Goal: Find specific page/section: Find specific page/section

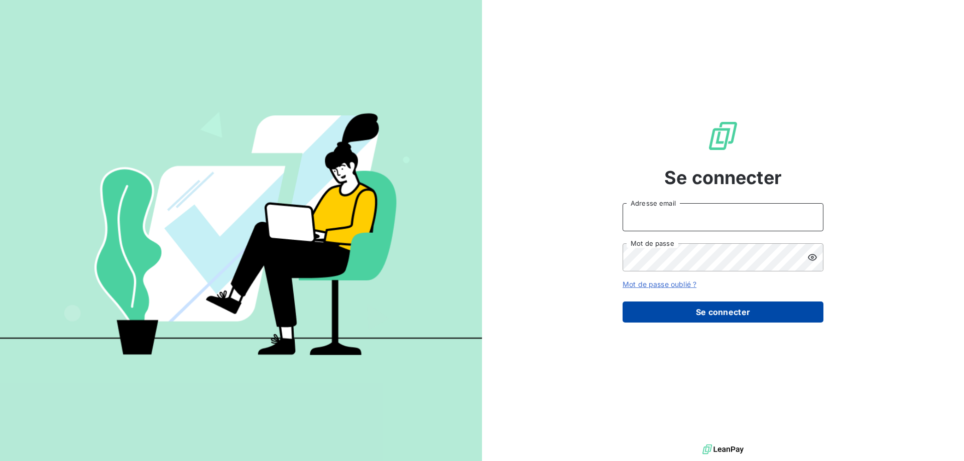
type input "[EMAIL_ADDRESS][PERSON_NAME][DOMAIN_NAME]"
click at [697, 315] on button "Se connecter" at bounding box center [722, 312] width 201 height 21
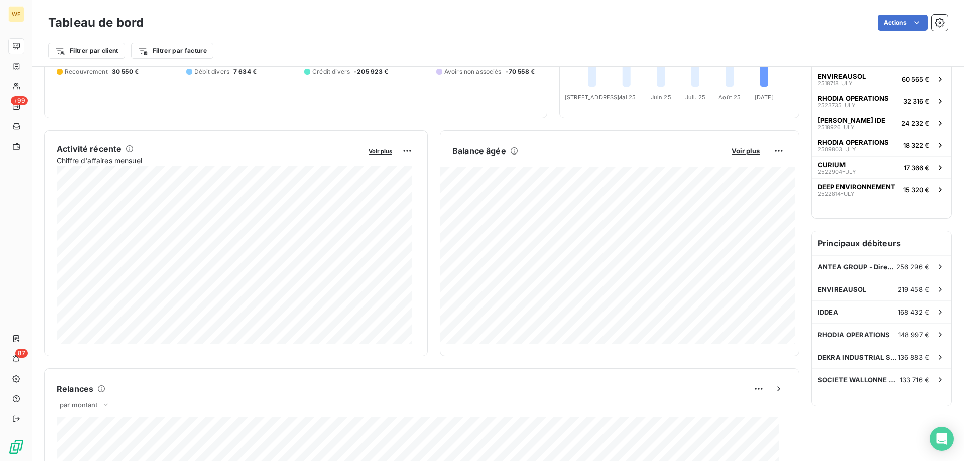
scroll to position [152, 0]
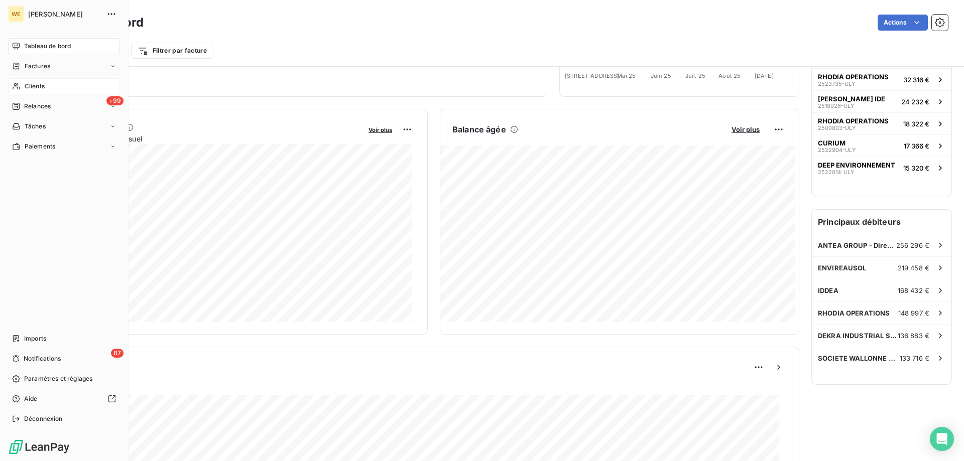
click at [28, 88] on span "Clients" at bounding box center [35, 86] width 20 height 9
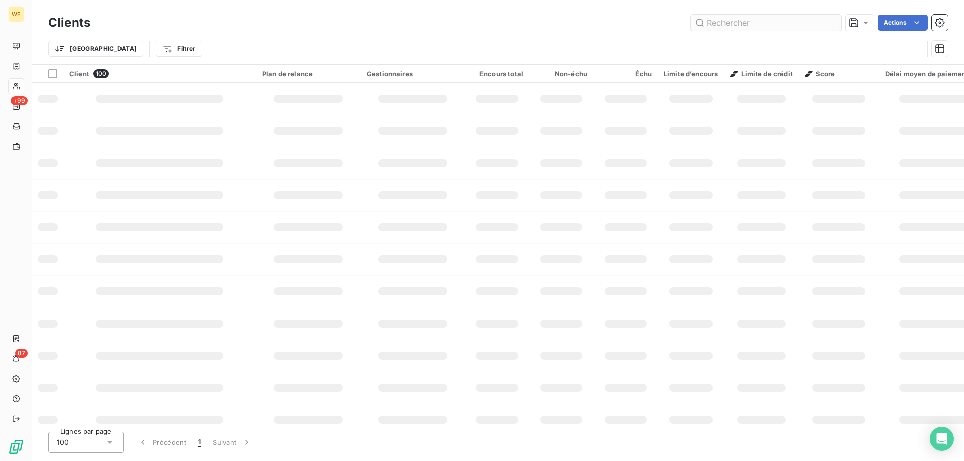
click at [763, 22] on input "text" at bounding box center [766, 23] width 151 height 16
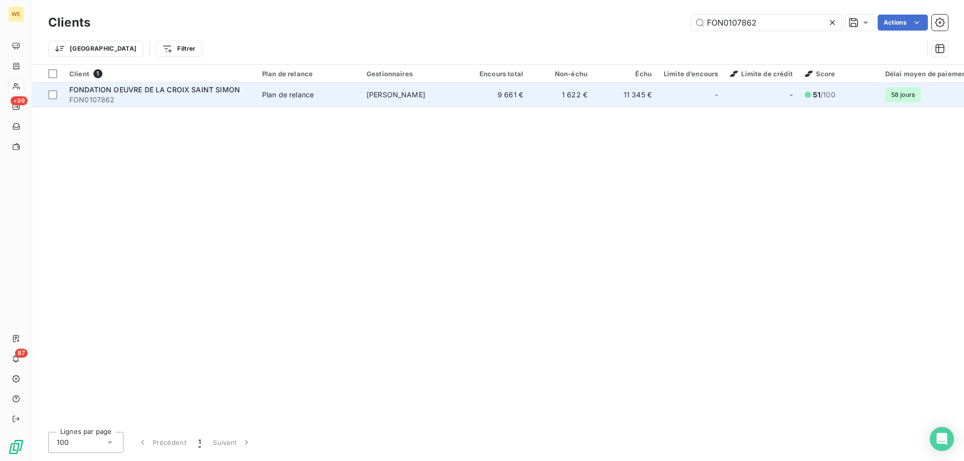
type input "FON0107862"
click at [150, 93] on span "FONDATION OEUVRE DE LA CROIX SAINT SIMON" at bounding box center [154, 89] width 171 height 9
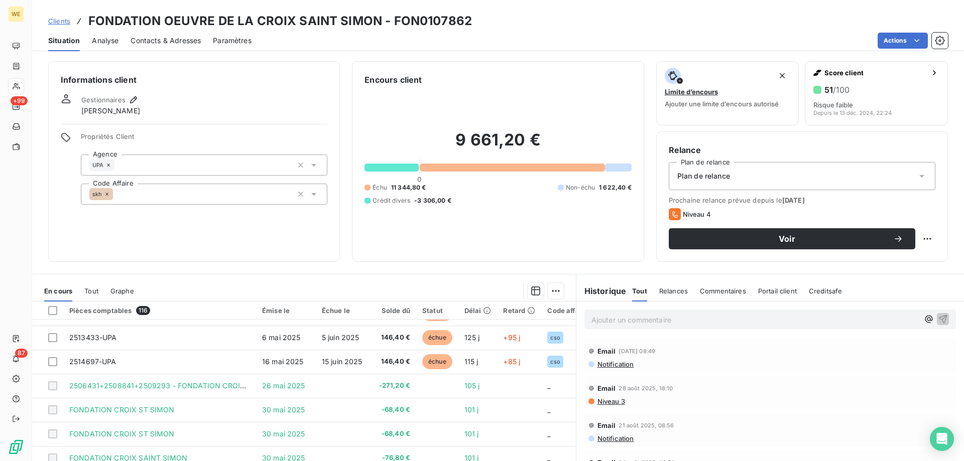
scroll to position [64, 0]
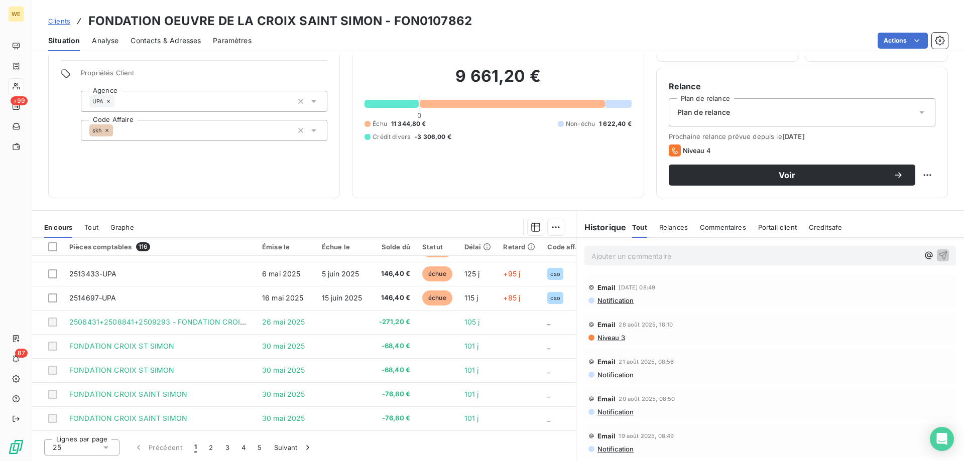
click at [94, 446] on div "25" at bounding box center [81, 448] width 75 height 16
click at [97, 427] on li "100" at bounding box center [81, 429] width 75 height 18
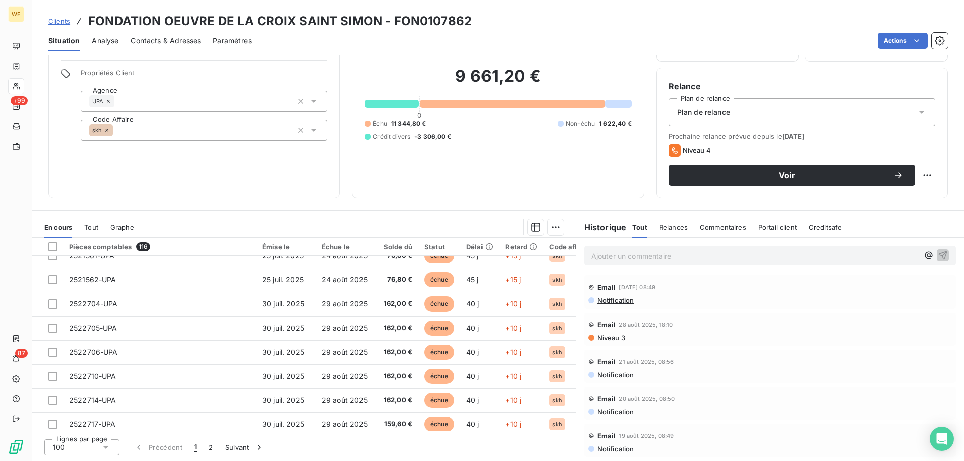
scroll to position [2239, 0]
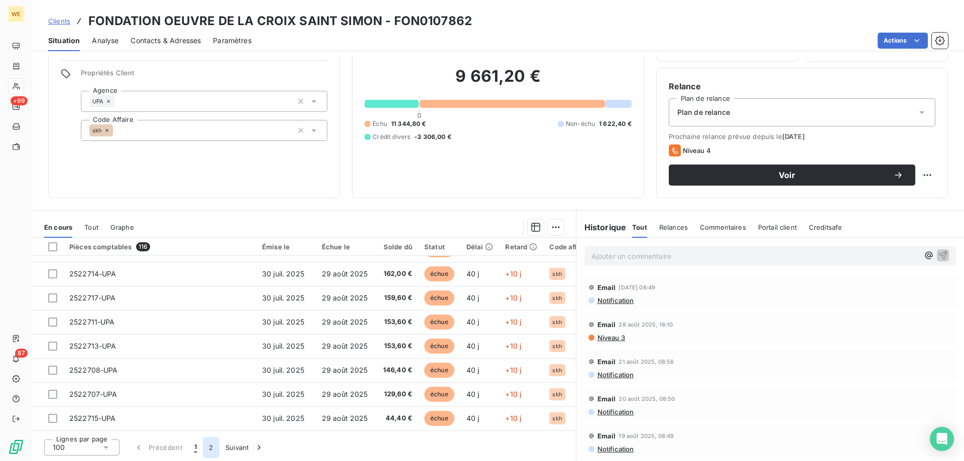
click at [209, 450] on button "2" at bounding box center [211, 447] width 16 height 21
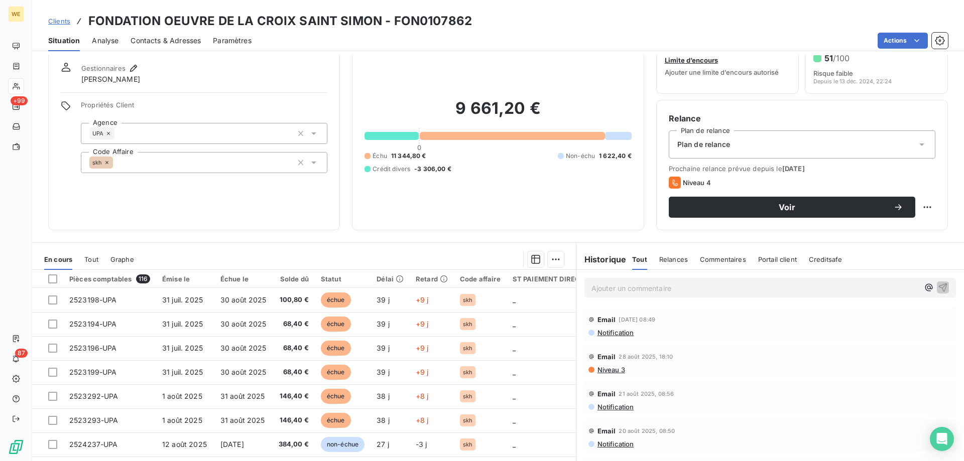
scroll to position [0, 0]
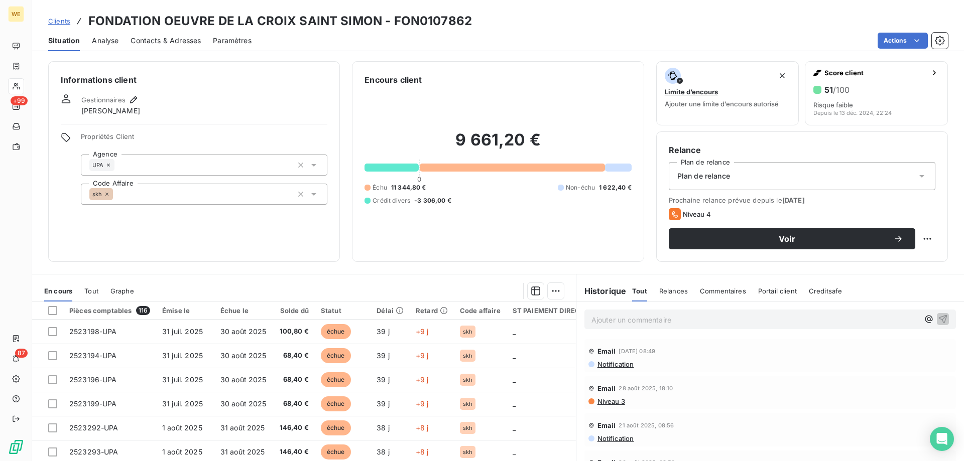
click at [61, 23] on span "Clients" at bounding box center [59, 21] width 22 height 8
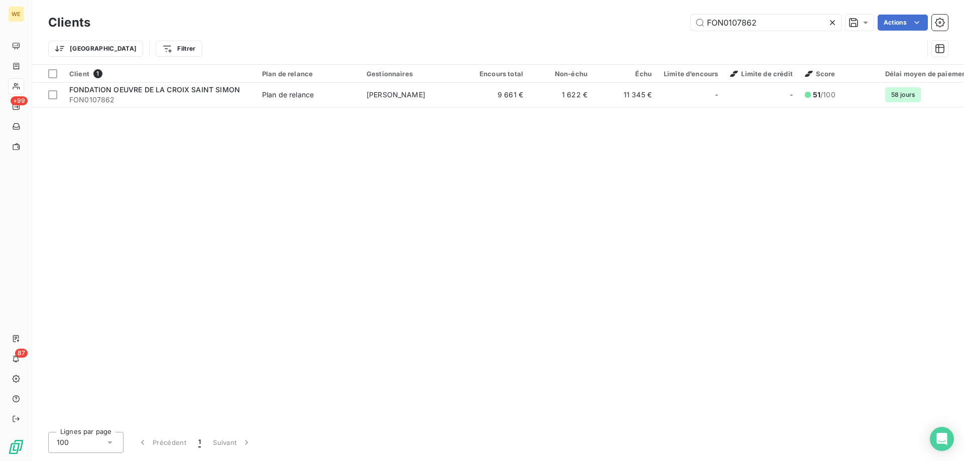
drag, startPoint x: 779, startPoint y: 22, endPoint x: 669, endPoint y: 39, distance: 110.7
click at [669, 39] on div "Clients FON0107862 Actions Trier Filtrer" at bounding box center [498, 38] width 900 height 52
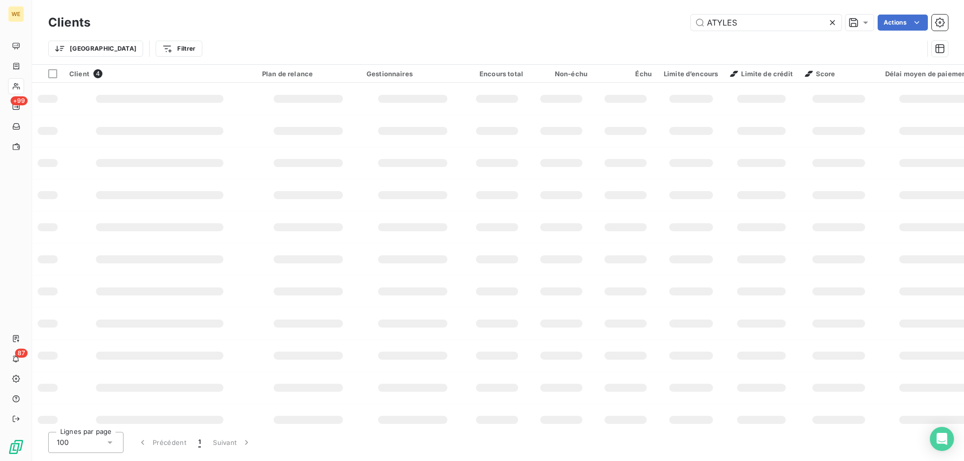
type input "ATYLES"
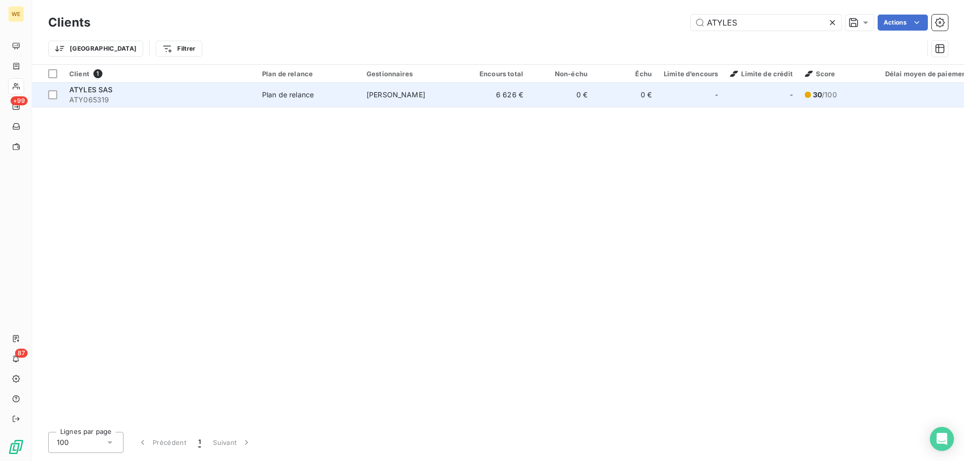
click at [99, 87] on span "ATYLES SAS" at bounding box center [91, 89] width 44 height 9
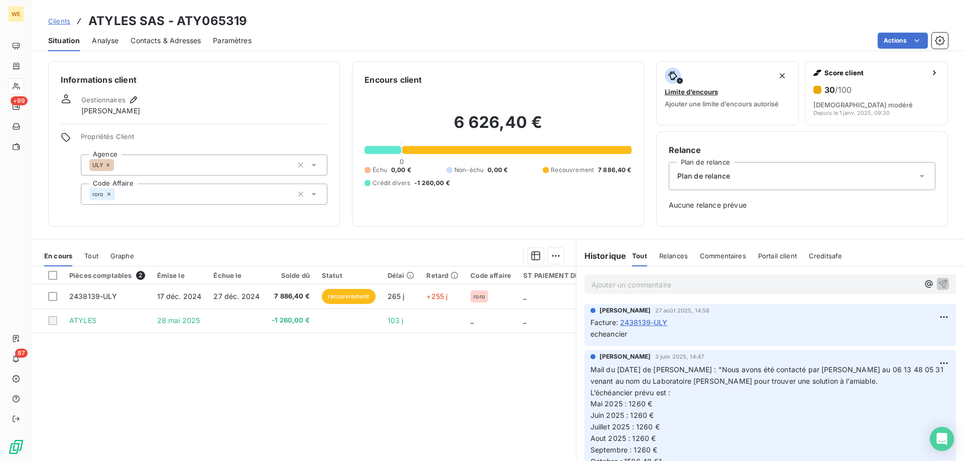
click at [645, 323] on span "2438139-ULY" at bounding box center [644, 322] width 48 height 11
click at [63, 23] on span "Clients" at bounding box center [59, 21] width 22 height 8
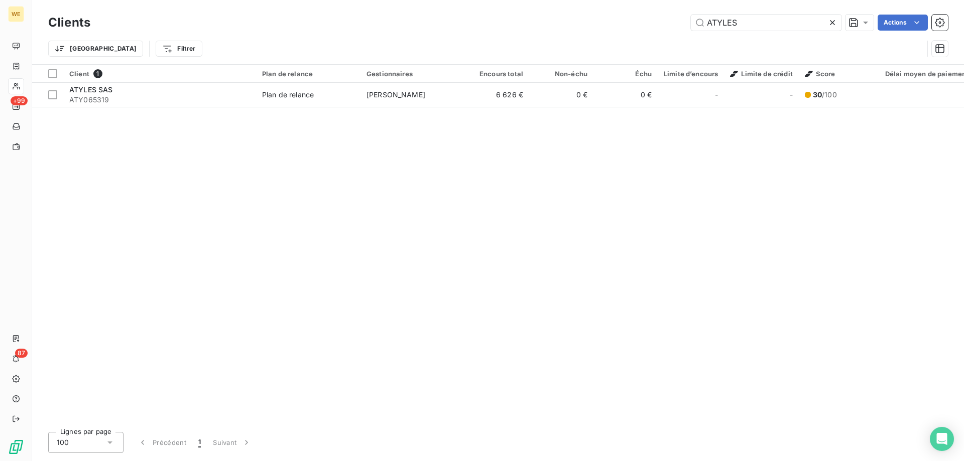
drag, startPoint x: 766, startPoint y: 24, endPoint x: 675, endPoint y: 21, distance: 90.4
click at [675, 21] on div "ATYLES Actions" at bounding box center [524, 23] width 845 height 16
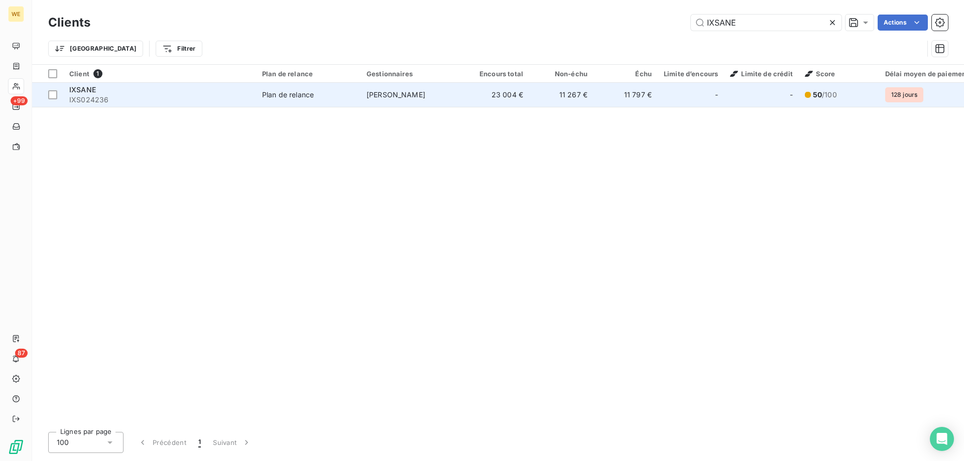
type input "IXSANE"
click at [90, 88] on span "IXSANE" at bounding box center [82, 89] width 27 height 9
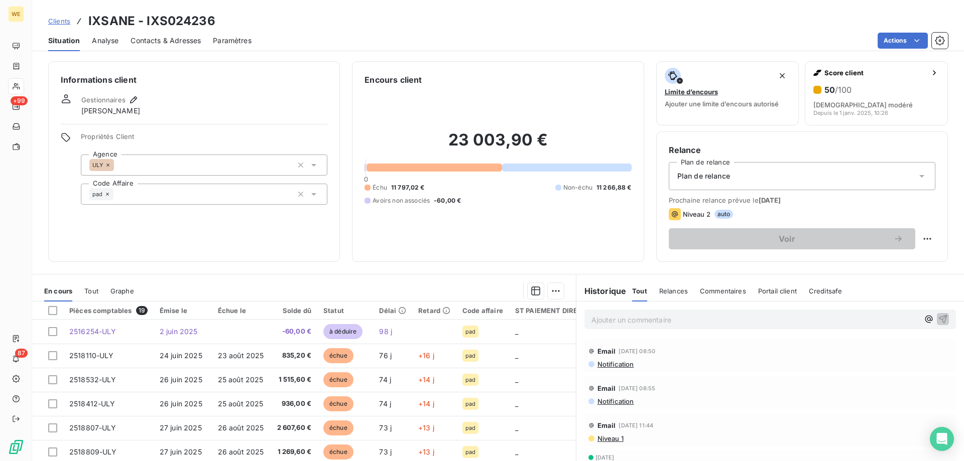
click at [59, 23] on span "Clients" at bounding box center [59, 21] width 22 height 8
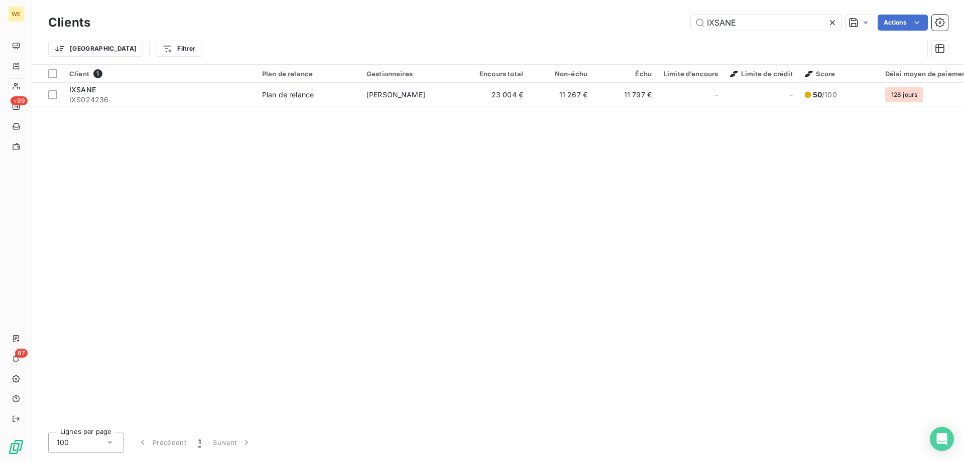
drag, startPoint x: 743, startPoint y: 22, endPoint x: 677, endPoint y: 27, distance: 65.9
click at [677, 27] on div "IXSANE Actions" at bounding box center [524, 23] width 845 height 16
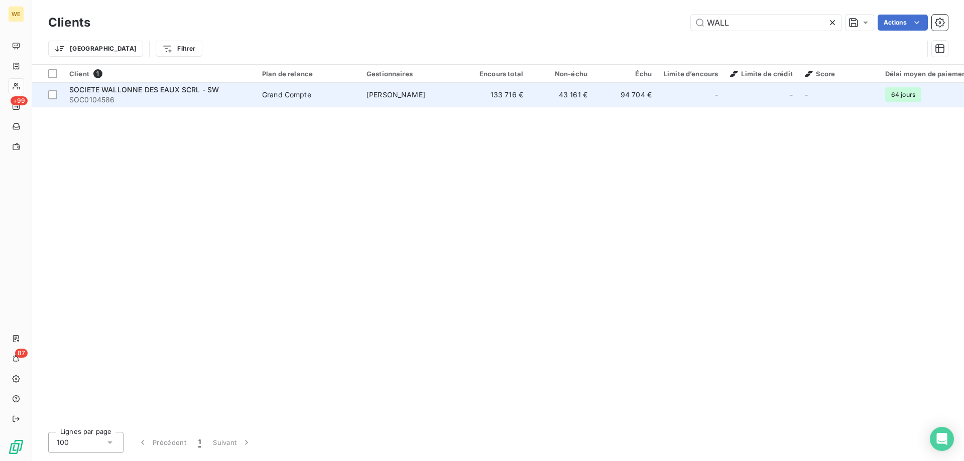
type input "WALL"
click at [197, 95] on span "SOC0104586" at bounding box center [159, 100] width 181 height 10
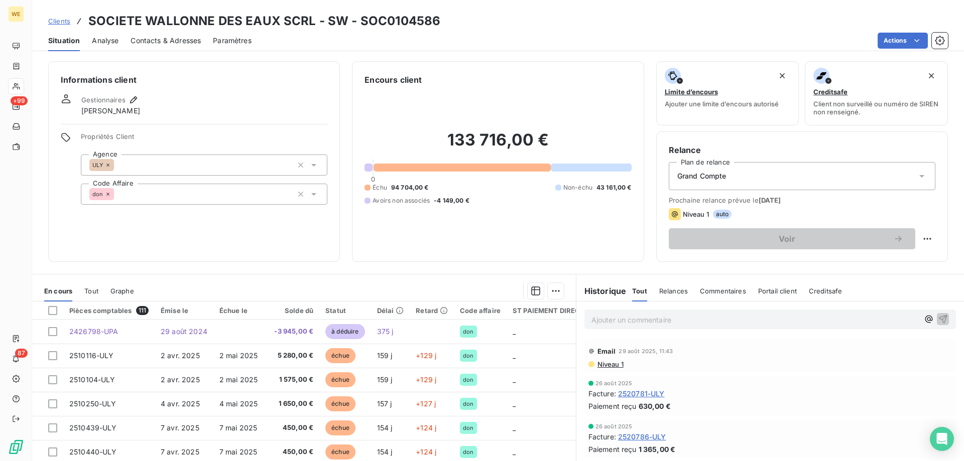
click at [55, 22] on span "Clients" at bounding box center [59, 21] width 22 height 8
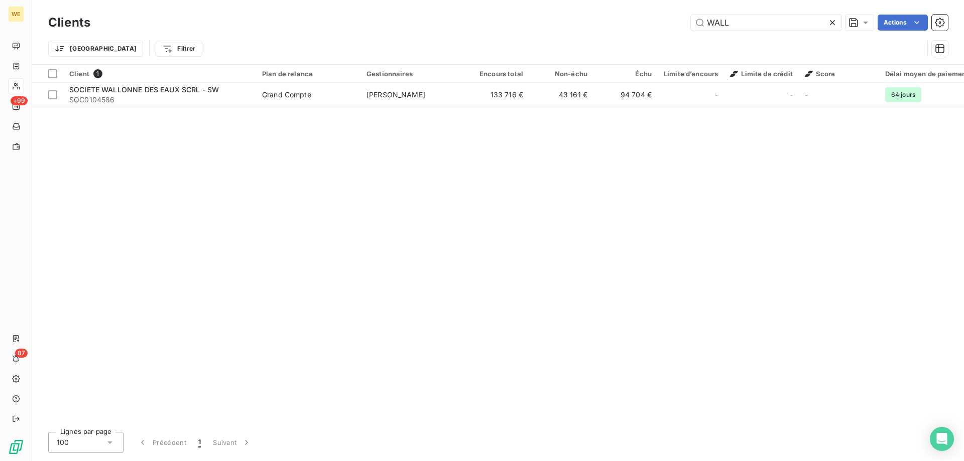
drag, startPoint x: 746, startPoint y: 25, endPoint x: 575, endPoint y: 38, distance: 171.2
click at [576, 38] on div "Clients WALL Actions Trier Filtrer" at bounding box center [498, 38] width 900 height 52
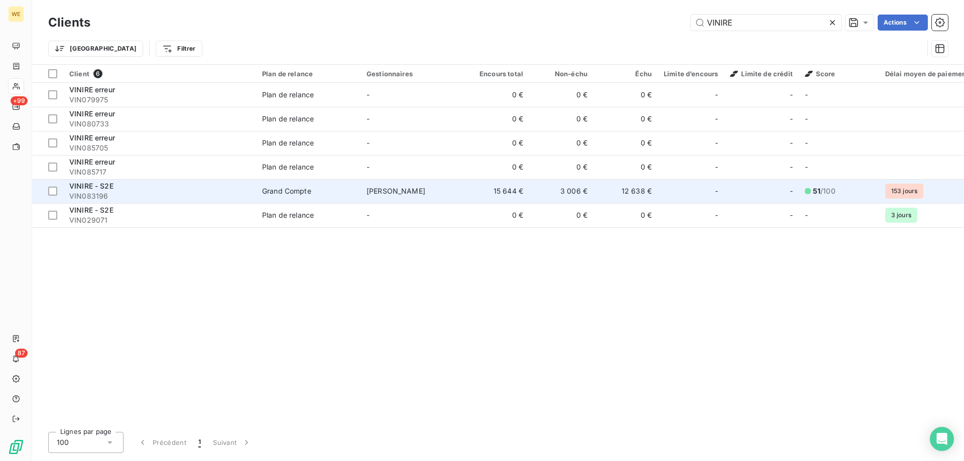
type input "VINIRE"
click at [92, 192] on span "VIN083196" at bounding box center [159, 196] width 181 height 10
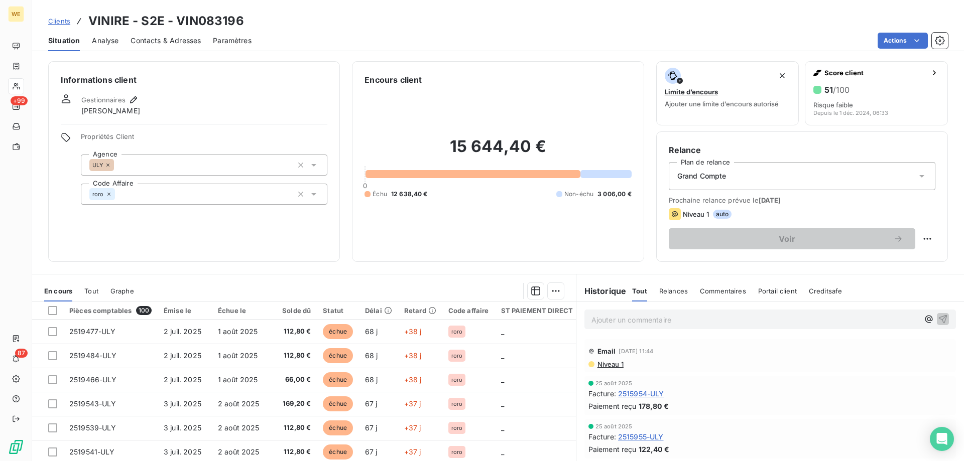
click at [61, 22] on span "Clients" at bounding box center [59, 21] width 22 height 8
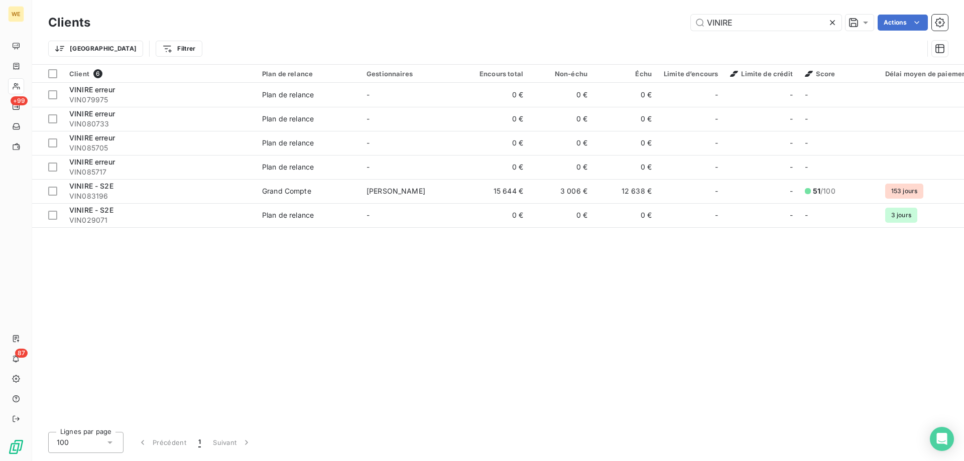
drag, startPoint x: 762, startPoint y: 20, endPoint x: 643, endPoint y: 23, distance: 119.0
click at [643, 23] on div "VINIRE Actions" at bounding box center [524, 23] width 845 height 16
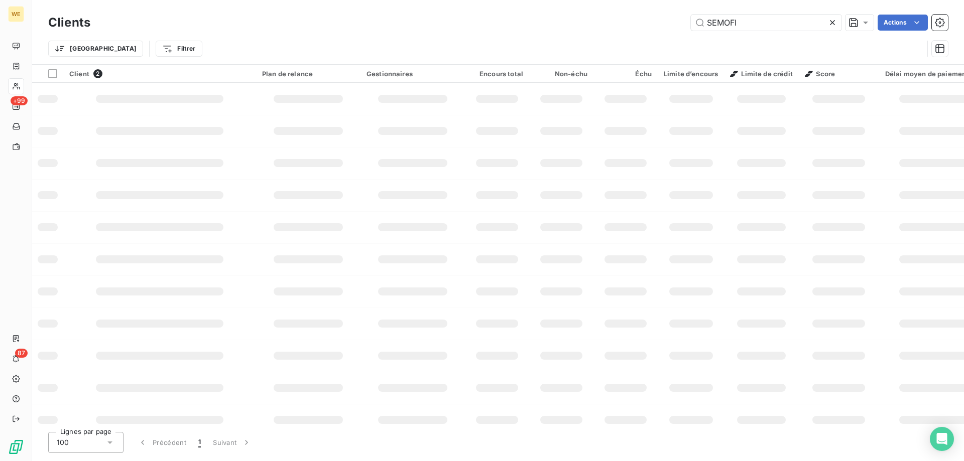
type input "SEMOFI"
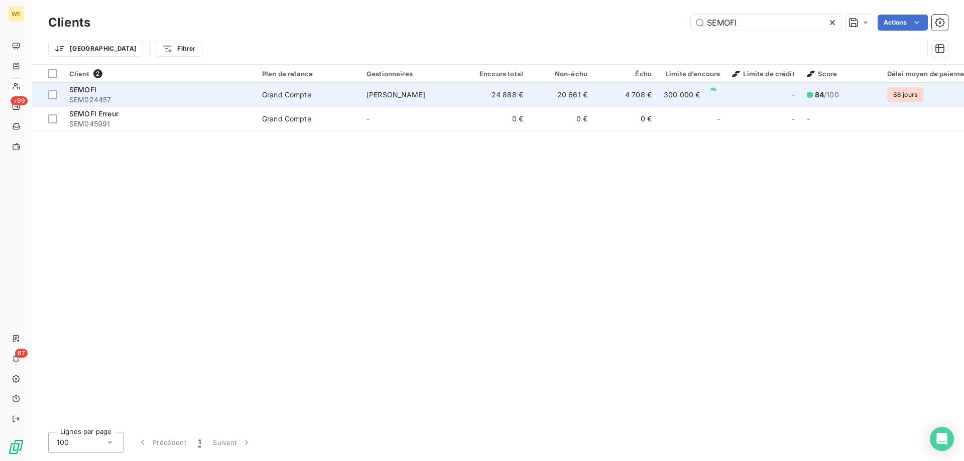
click at [117, 94] on div "SEMOFI" at bounding box center [159, 90] width 181 height 10
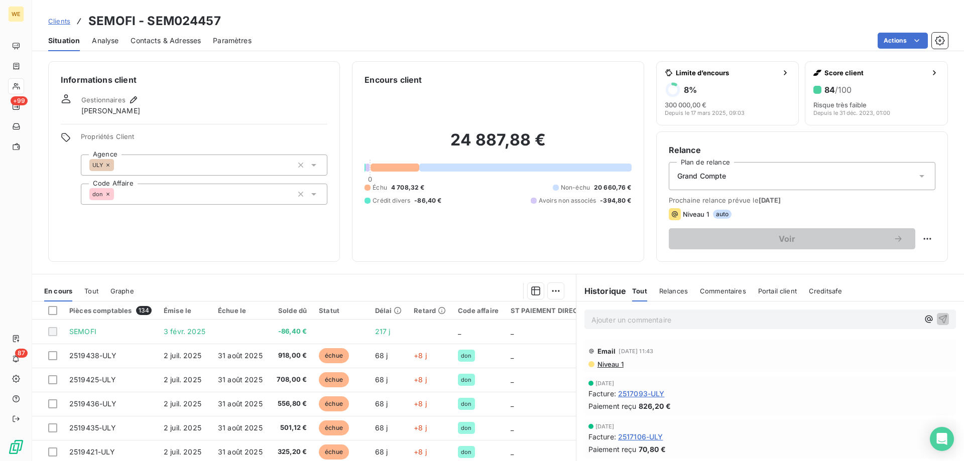
click at [68, 21] on span "Clients" at bounding box center [59, 21] width 22 height 8
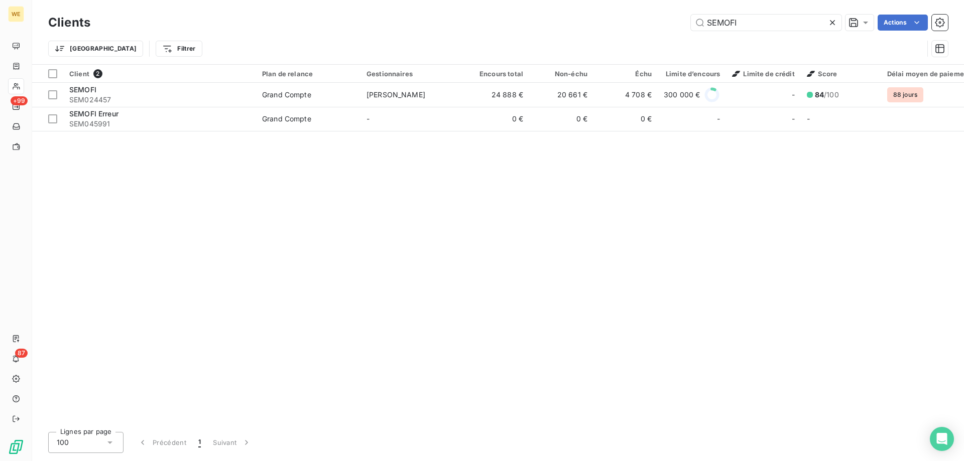
drag, startPoint x: 782, startPoint y: 29, endPoint x: 671, endPoint y: 22, distance: 111.2
click at [671, 22] on div "SEMOFI Actions" at bounding box center [524, 23] width 845 height 16
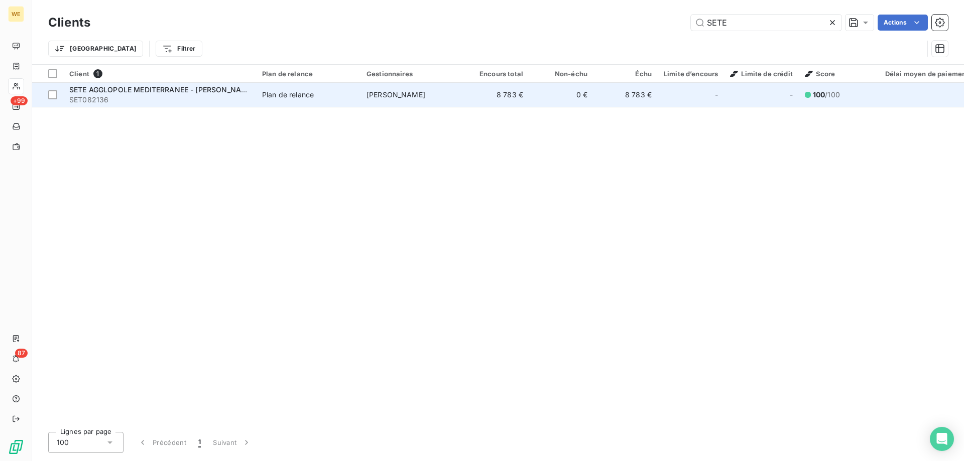
type input "SETE"
click at [202, 91] on span "SETE AGGLOPOLE MEDITERRANEE - [PERSON_NAME]" at bounding box center [161, 89] width 185 height 9
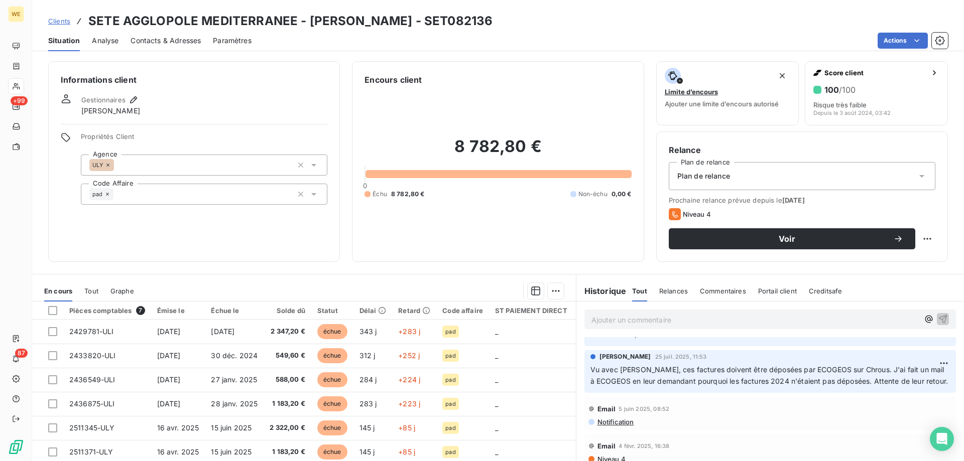
scroll to position [1907, 0]
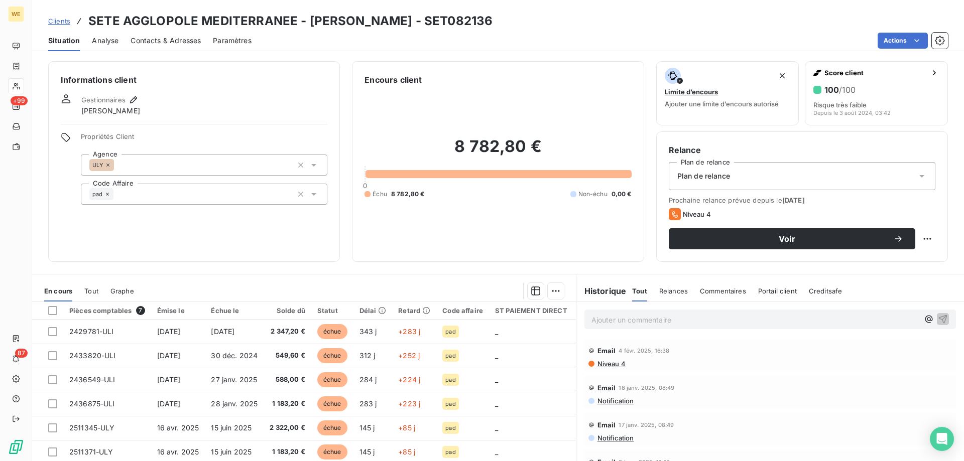
click at [64, 24] on span "Clients" at bounding box center [59, 21] width 22 height 8
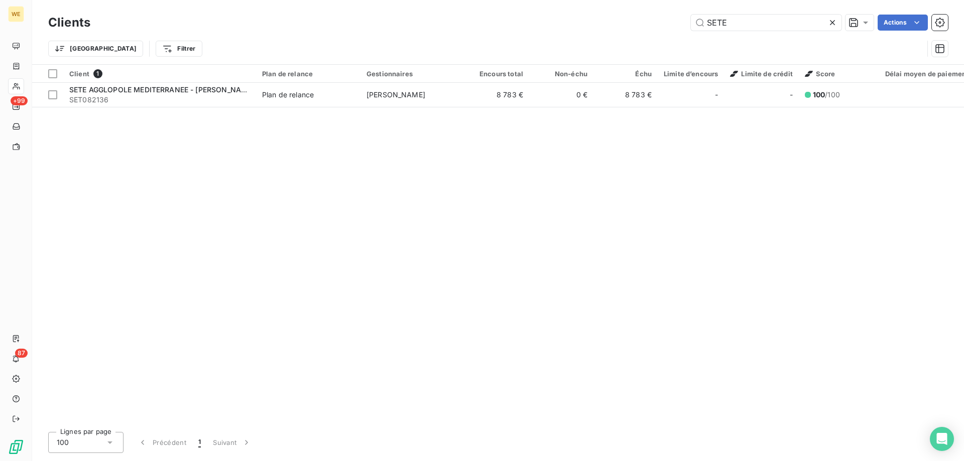
drag, startPoint x: 752, startPoint y: 20, endPoint x: 615, endPoint y: 34, distance: 137.8
click at [620, 35] on div "Clients SETE Actions Trier Filtrer" at bounding box center [498, 38] width 900 height 52
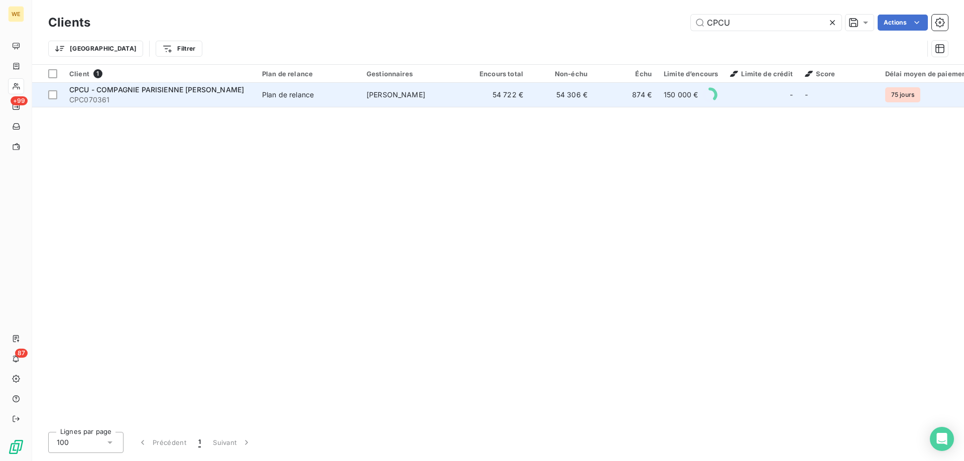
type input "CPCU"
click at [205, 87] on span "CPCU - COMPAGNIE PARISIENNE [PERSON_NAME]" at bounding box center [156, 89] width 175 height 9
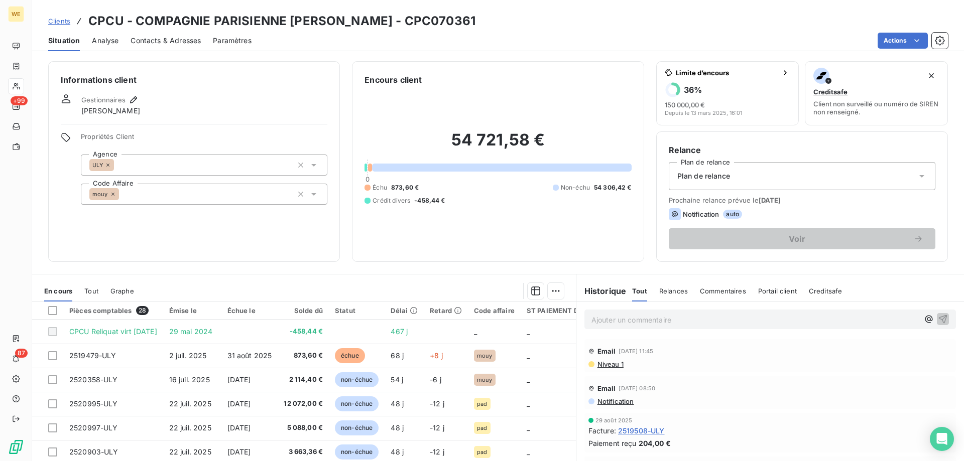
click at [50, 23] on span "Clients" at bounding box center [59, 21] width 22 height 8
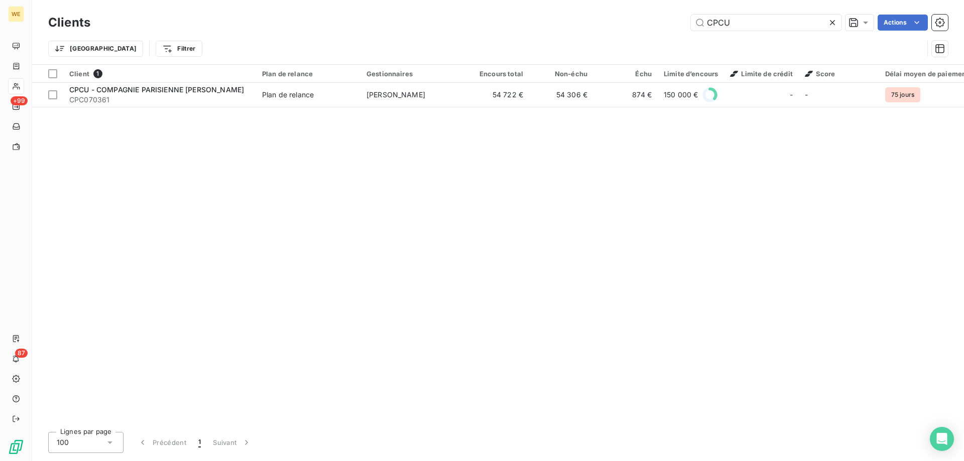
drag, startPoint x: 748, startPoint y: 22, endPoint x: 672, endPoint y: 22, distance: 76.8
click at [672, 22] on div "CPCU Actions" at bounding box center [524, 23] width 845 height 16
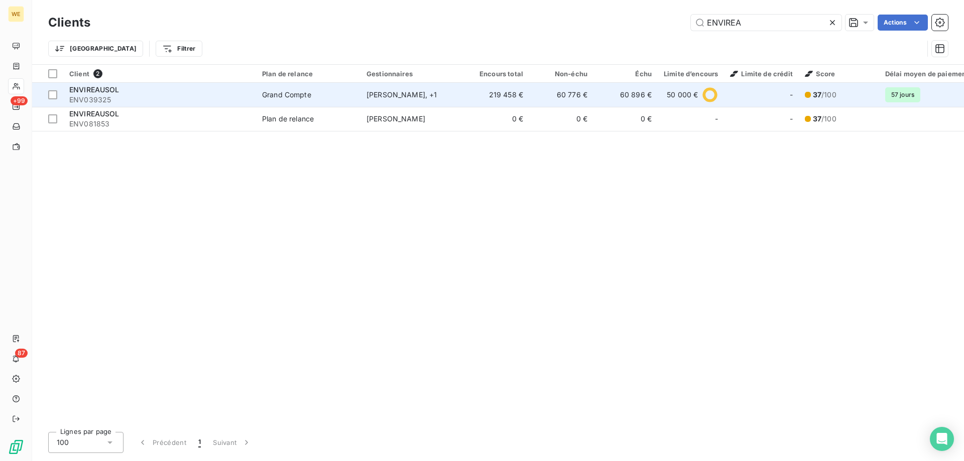
type input "ENVIREA"
click at [137, 96] on span "ENV039325" at bounding box center [159, 100] width 181 height 10
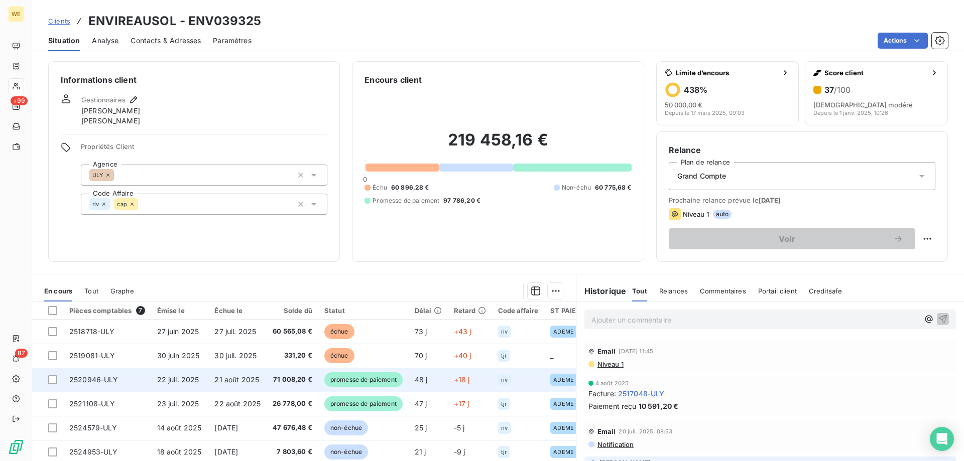
click at [359, 386] on span "promesse de paiement" at bounding box center [363, 379] width 78 height 15
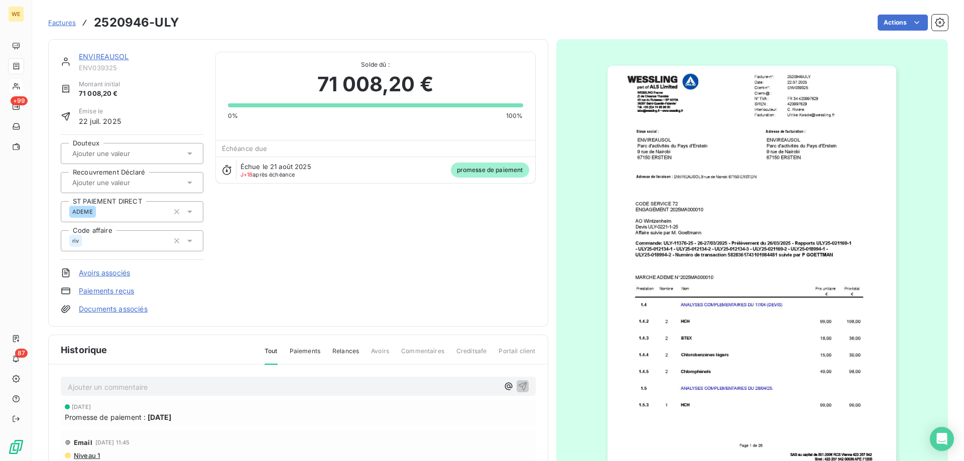
click at [124, 60] on link "ENVIREAUSOL" at bounding box center [104, 56] width 50 height 9
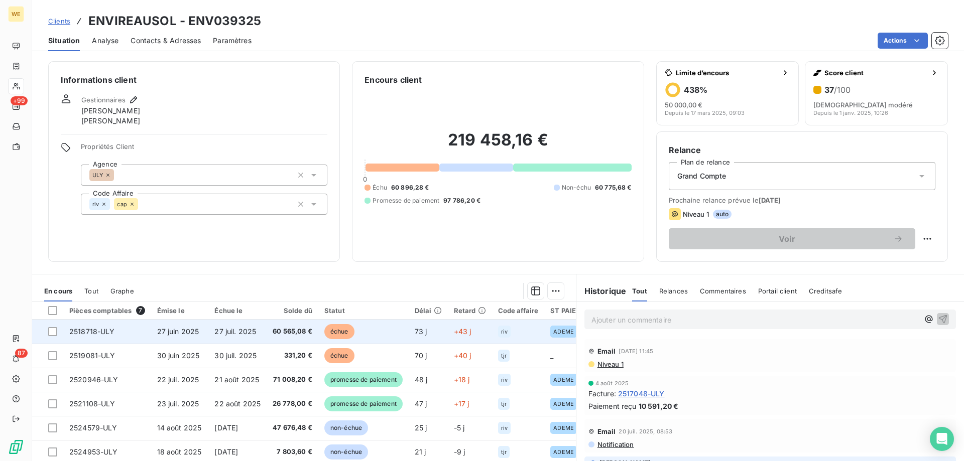
click at [238, 331] on span "27 juil. 2025" at bounding box center [235, 331] width 42 height 9
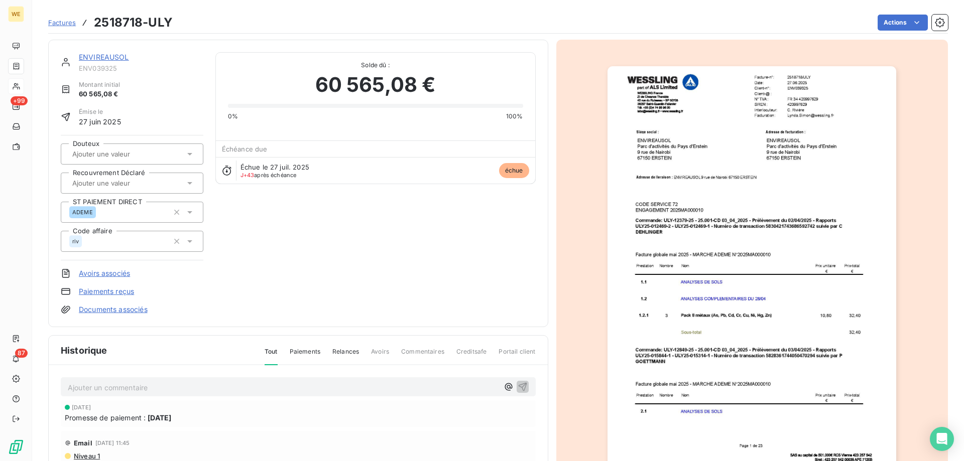
scroll to position [51, 0]
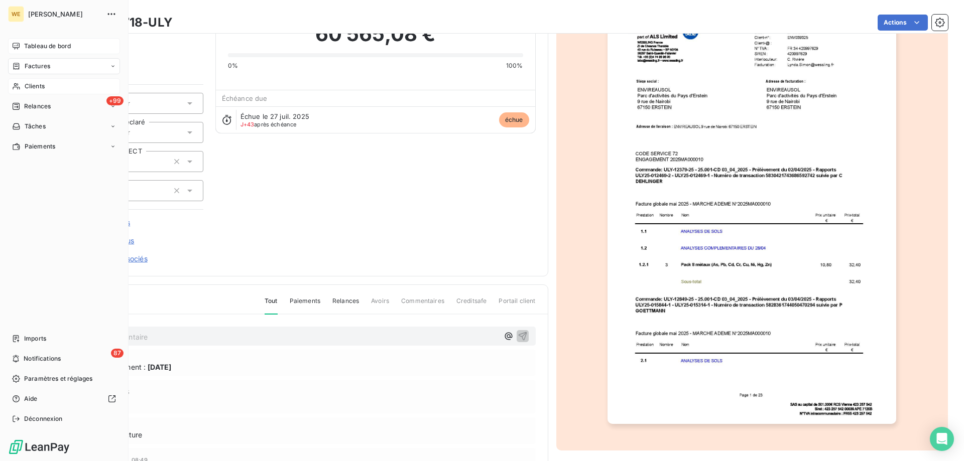
click at [39, 47] on span "Tableau de bord" at bounding box center [47, 46] width 47 height 9
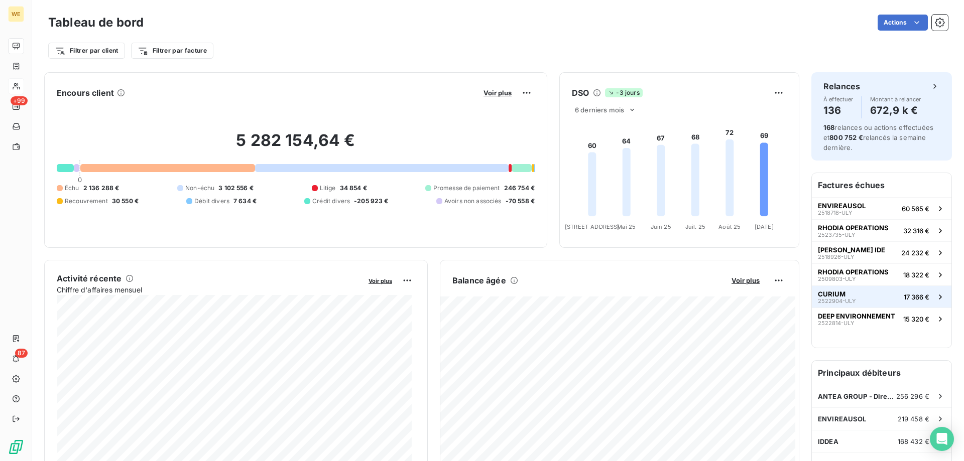
click at [847, 297] on div "CURIUM 2522904-ULY" at bounding box center [837, 297] width 38 height 14
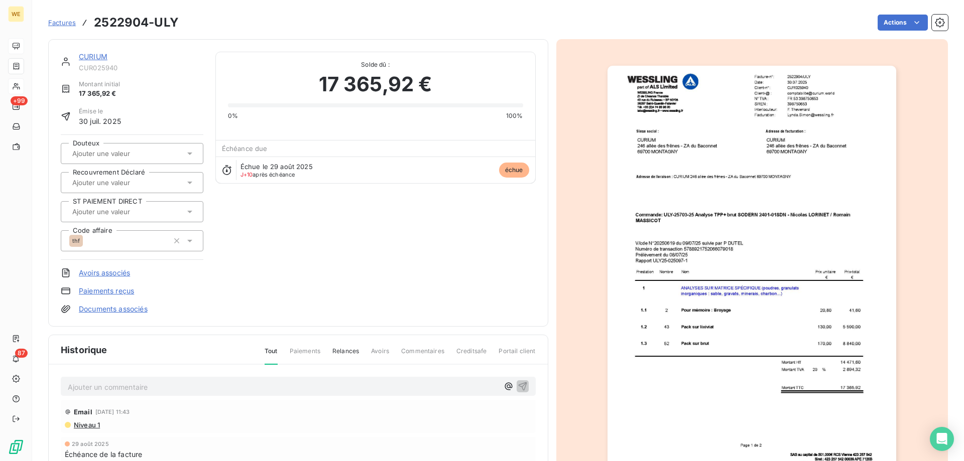
click at [82, 54] on link "CURIUM" at bounding box center [93, 56] width 29 height 9
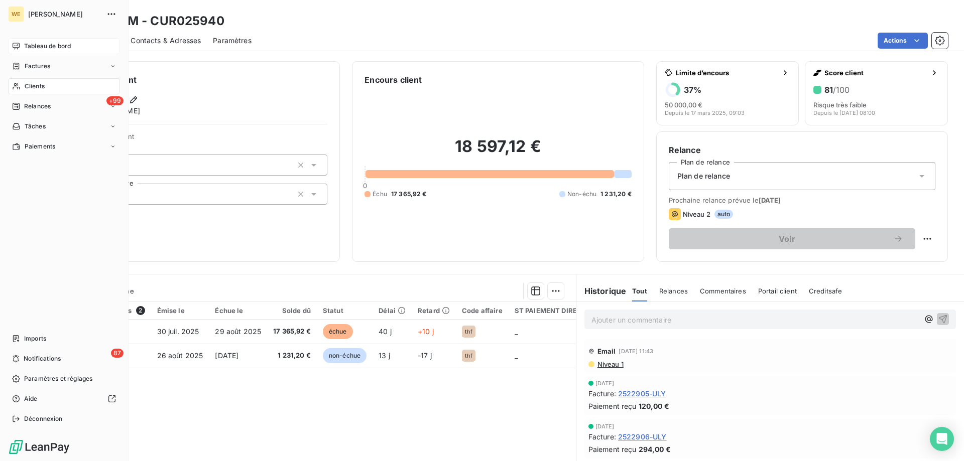
click at [33, 45] on span "Tableau de bord" at bounding box center [47, 46] width 47 height 9
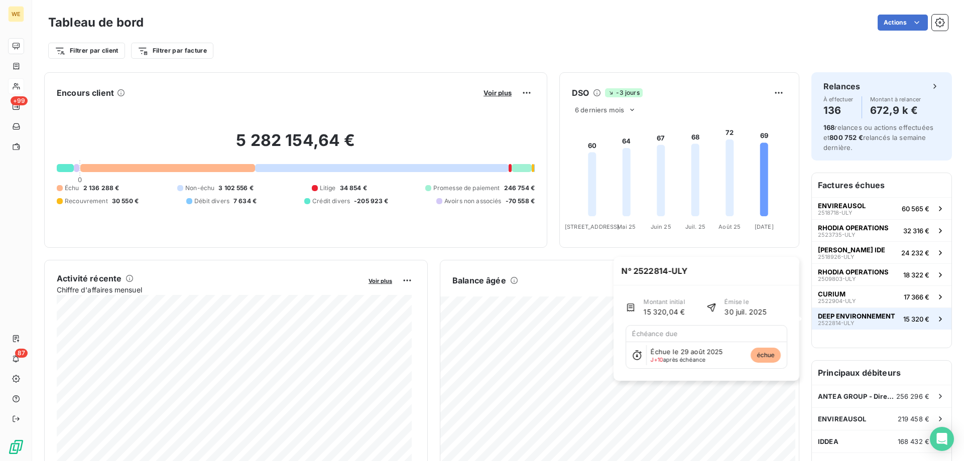
click at [885, 326] on div "DEEP ENVIRONNEMENT 2522814-ULY" at bounding box center [856, 319] width 77 height 14
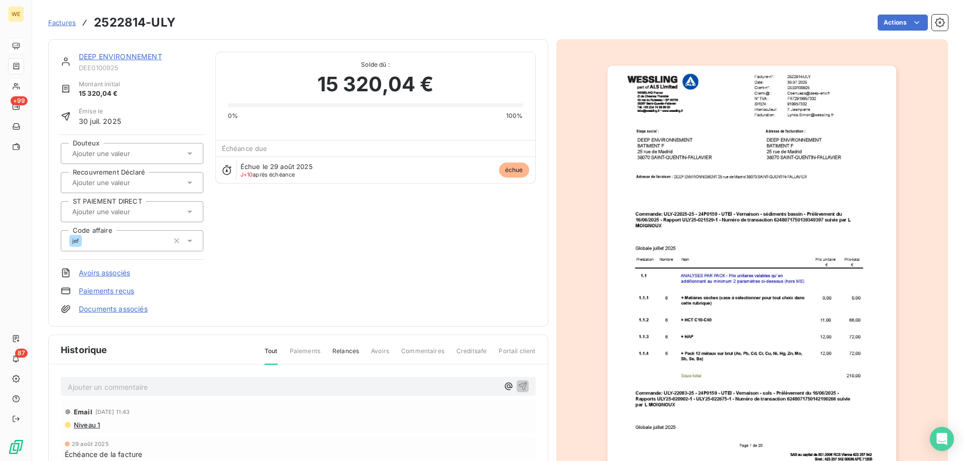
click at [122, 56] on link "DEEP ENVIRONNEMENT" at bounding box center [120, 56] width 83 height 9
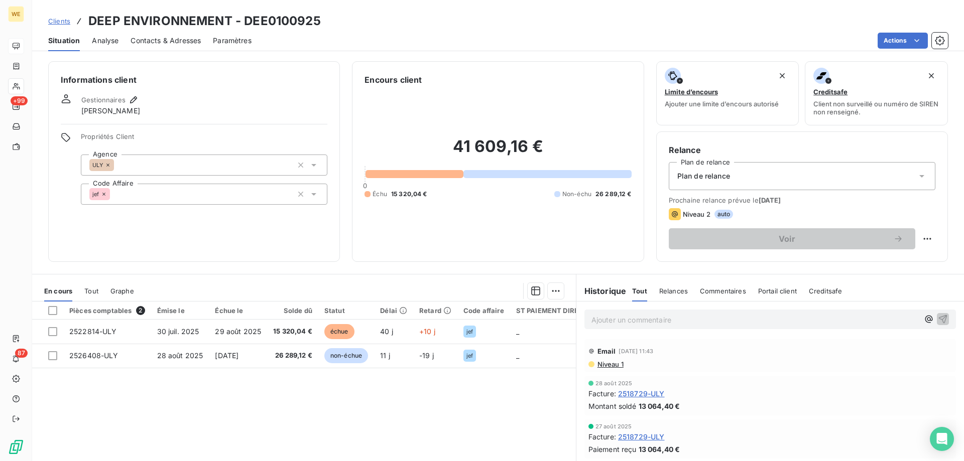
click at [639, 394] on span "2518729-ULY" at bounding box center [641, 394] width 47 height 11
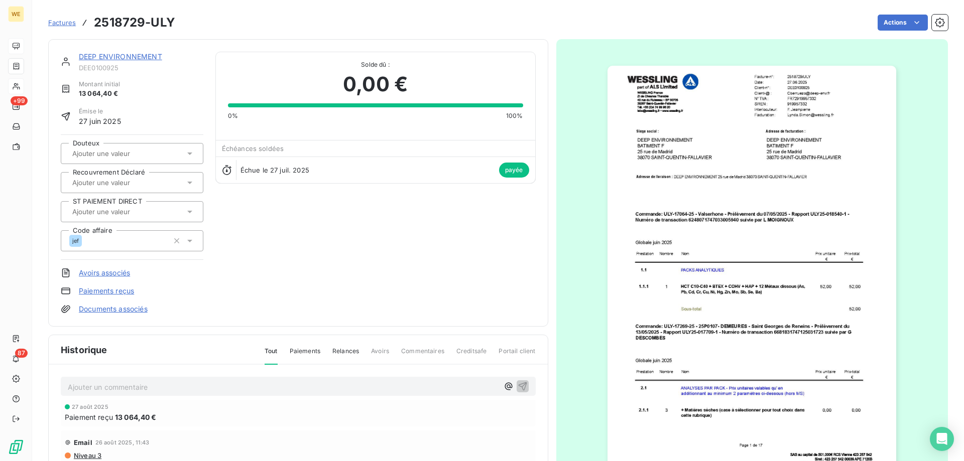
click at [735, 350] on img "button" at bounding box center [751, 270] width 289 height 409
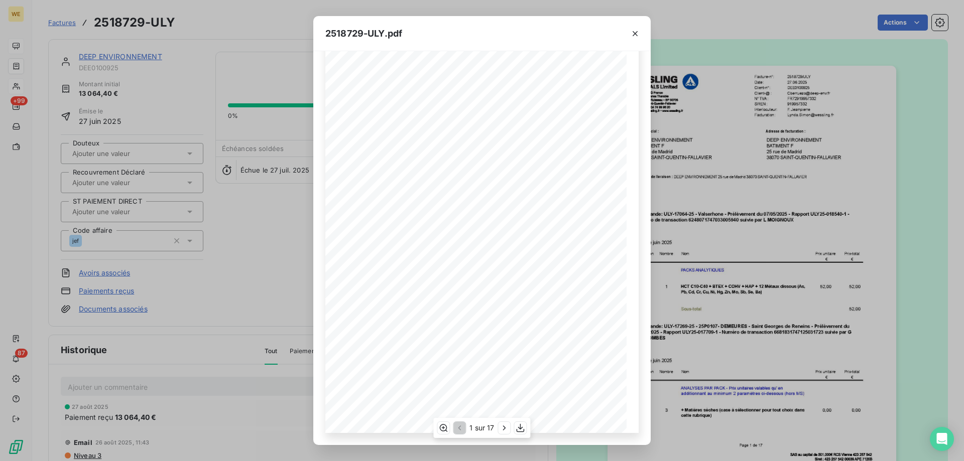
scroll to position [63, 0]
click at [508, 428] on icon "button" at bounding box center [504, 428] width 10 height 10
click at [508, 428] on icon "button" at bounding box center [505, 428] width 10 height 10
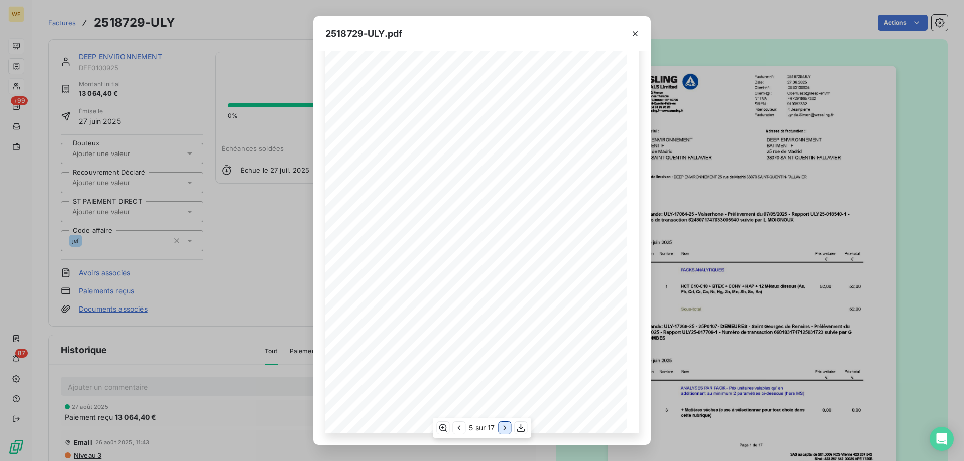
click at [508, 428] on icon "button" at bounding box center [505, 428] width 10 height 10
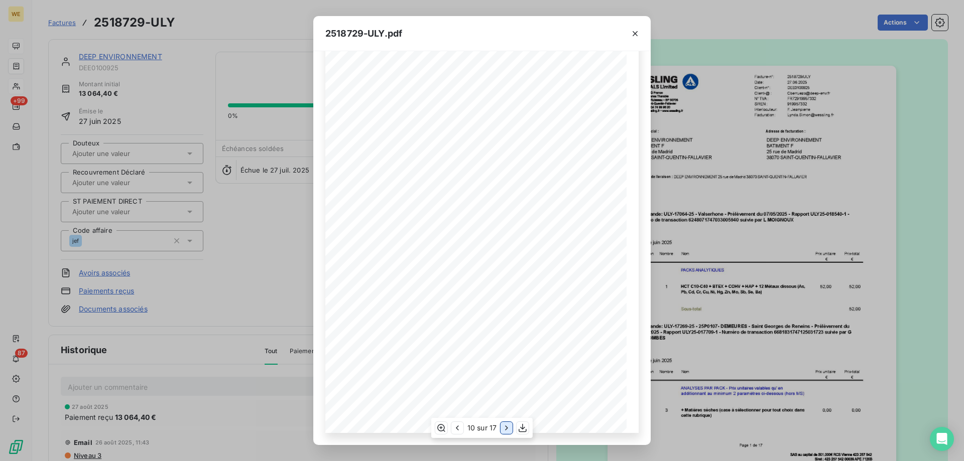
click at [508, 428] on icon "button" at bounding box center [506, 428] width 10 height 10
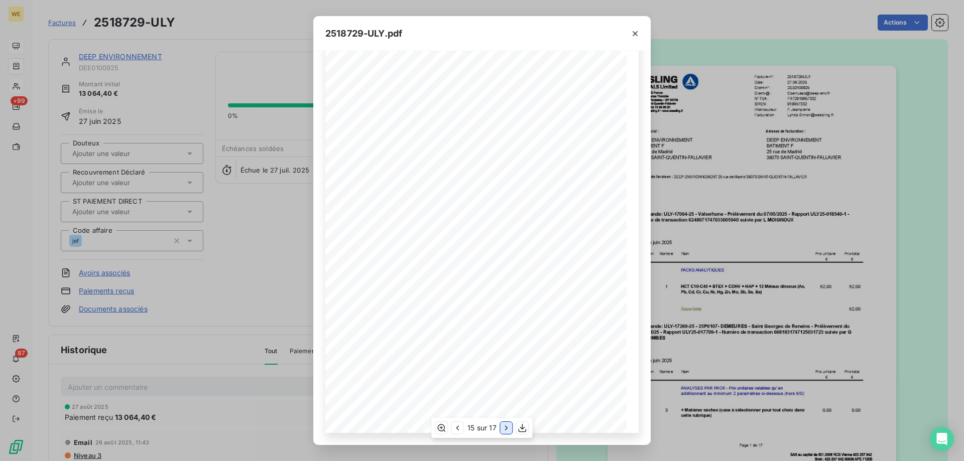
click at [508, 428] on icon "button" at bounding box center [506, 428] width 10 height 10
click at [638, 35] on icon "button" at bounding box center [635, 34] width 10 height 10
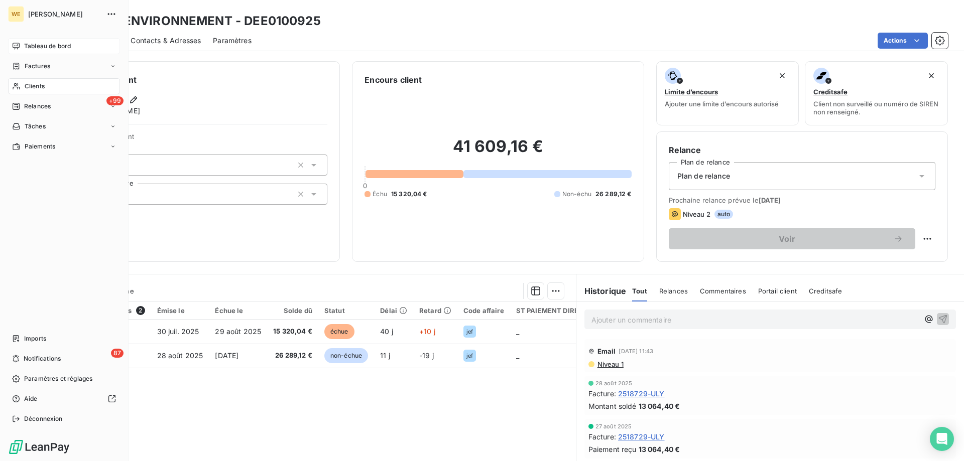
click at [57, 50] on span "Tableau de bord" at bounding box center [47, 46] width 47 height 9
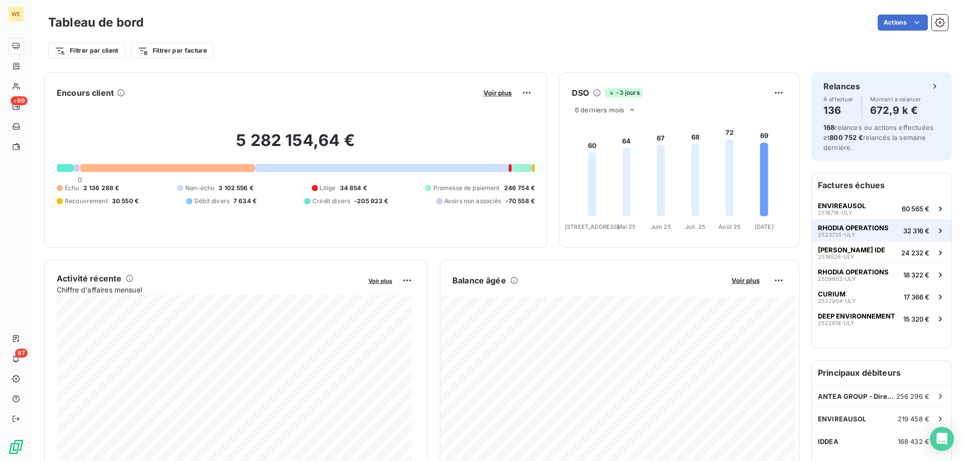
click at [812, 237] on button "RHODIA OPERATIONS 2523735-ULY 32 316 €" at bounding box center [882, 230] width 140 height 22
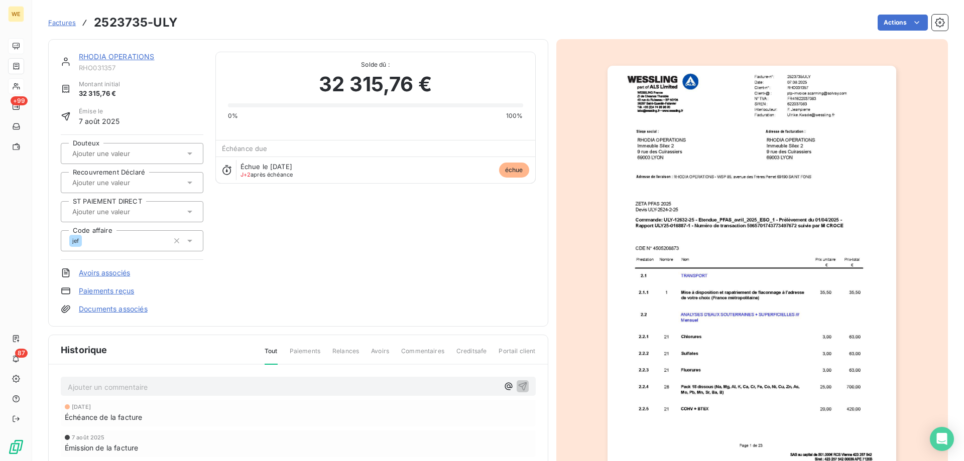
click at [135, 59] on link "RHODIA OPERATIONS" at bounding box center [117, 56] width 76 height 9
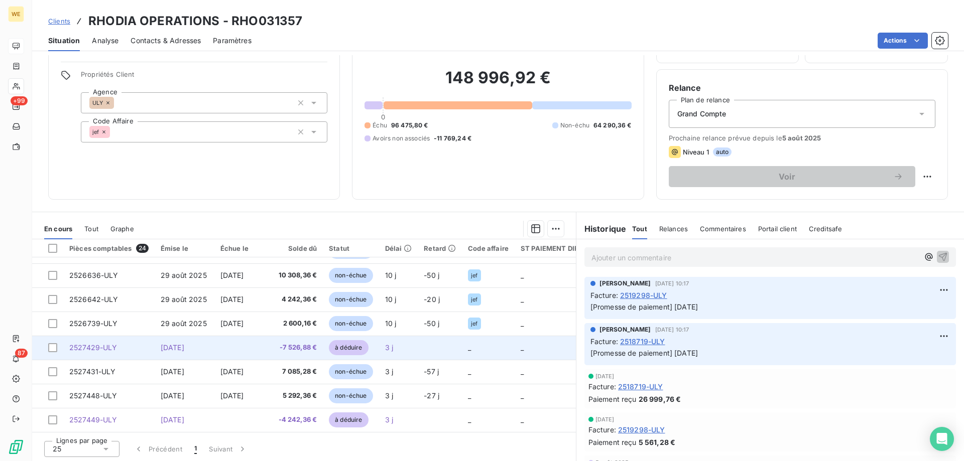
scroll to position [64, 0]
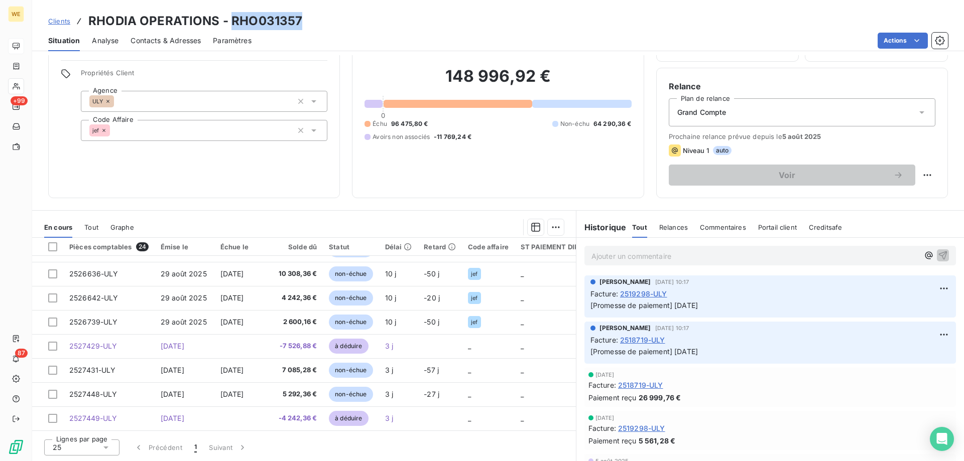
drag, startPoint x: 230, startPoint y: 21, endPoint x: 316, endPoint y: 19, distance: 85.9
click at [316, 19] on div "Clients RHODIA OPERATIONS - RHO031357" at bounding box center [498, 21] width 932 height 18
copy h3 "RHO031357"
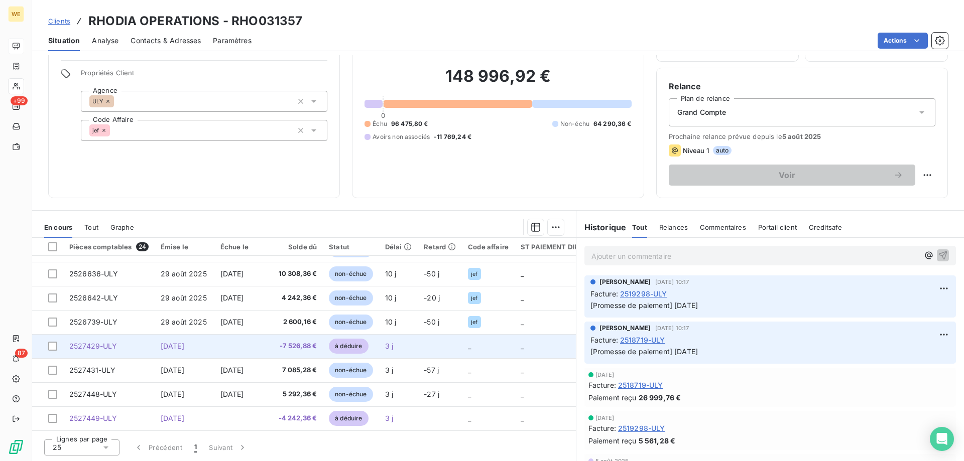
click at [89, 343] on span "2527429-ULY" at bounding box center [93, 346] width 48 height 9
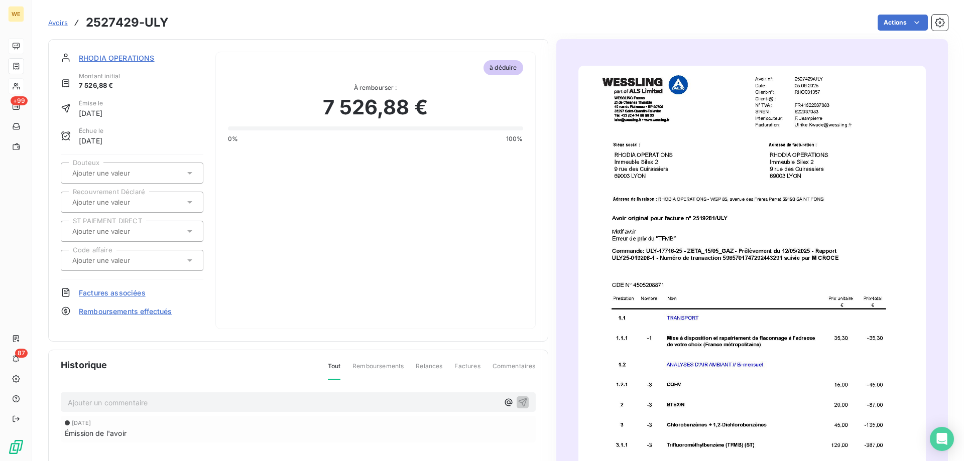
click at [734, 233] on img "button" at bounding box center [751, 311] width 347 height 491
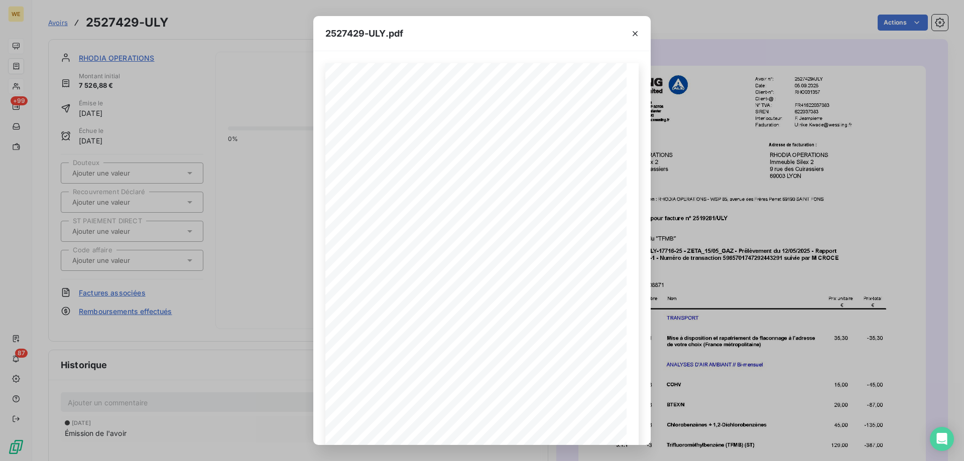
click at [143, 63] on div "2527429-ULY.pdf 2527429/ULY Avoir n°: [DATE] Date: Client-n°: RHO031357 Client-…" at bounding box center [482, 230] width 964 height 461
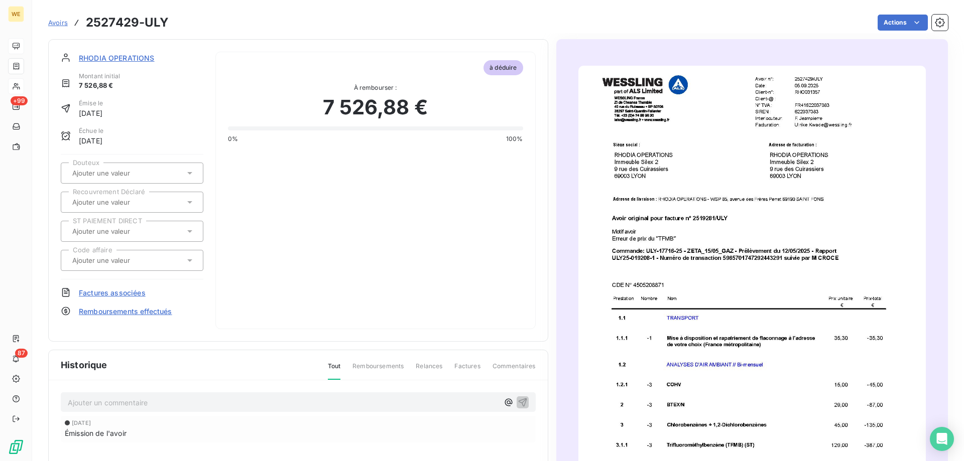
click at [146, 60] on span "RHODIA OPERATIONS" at bounding box center [117, 58] width 76 height 11
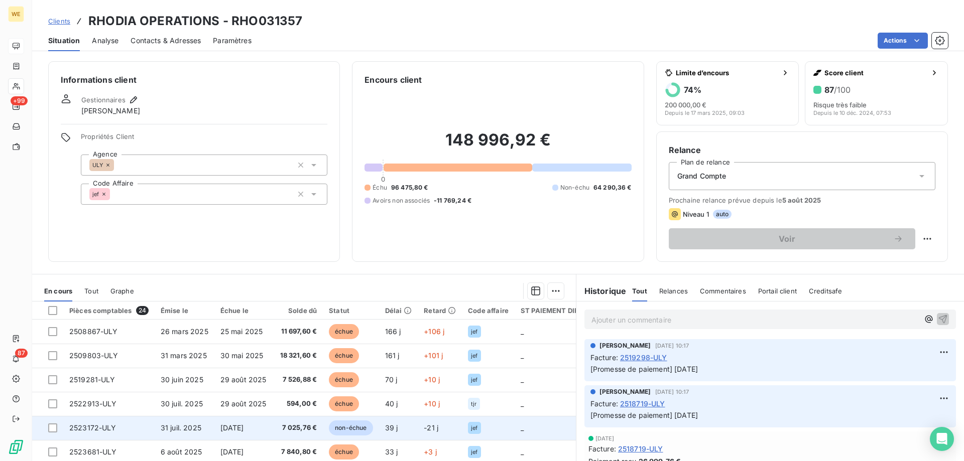
click at [101, 431] on span "2523172-ULY" at bounding box center [92, 428] width 47 height 9
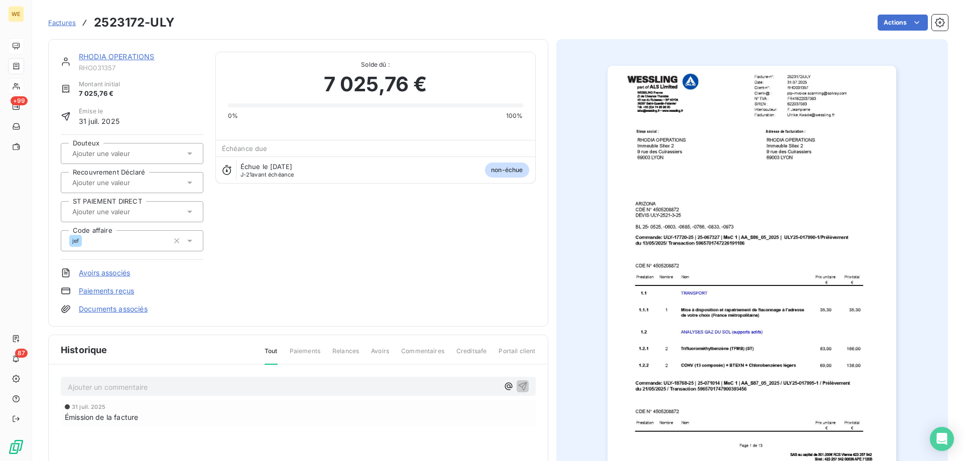
click at [749, 273] on img "button" at bounding box center [751, 270] width 289 height 409
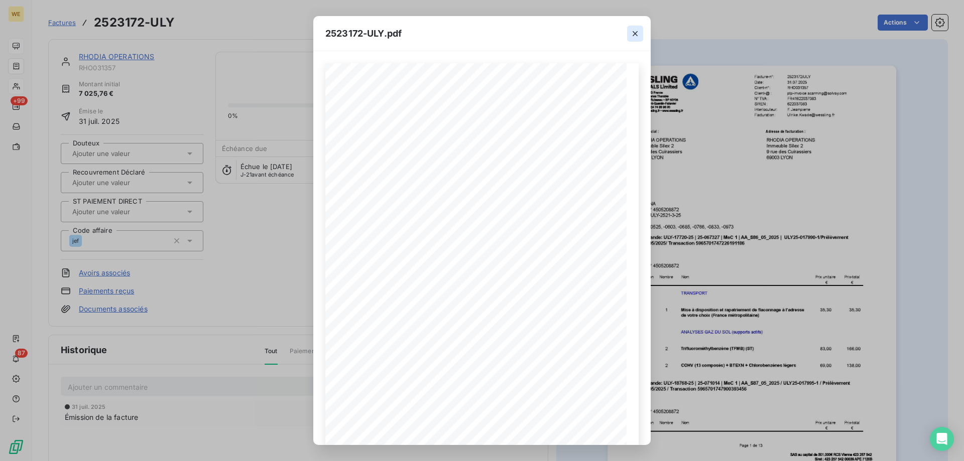
click at [642, 36] on button "button" at bounding box center [635, 34] width 16 height 16
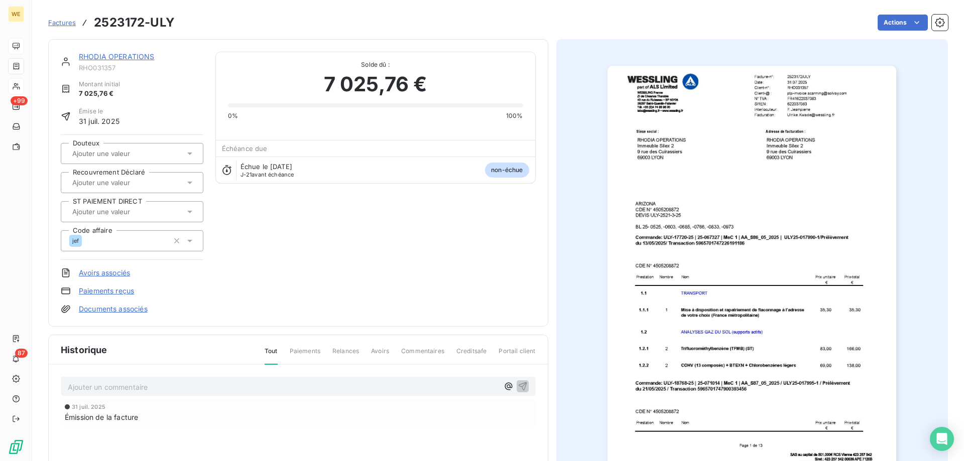
click at [98, 56] on link "RHODIA OPERATIONS" at bounding box center [117, 56] width 76 height 9
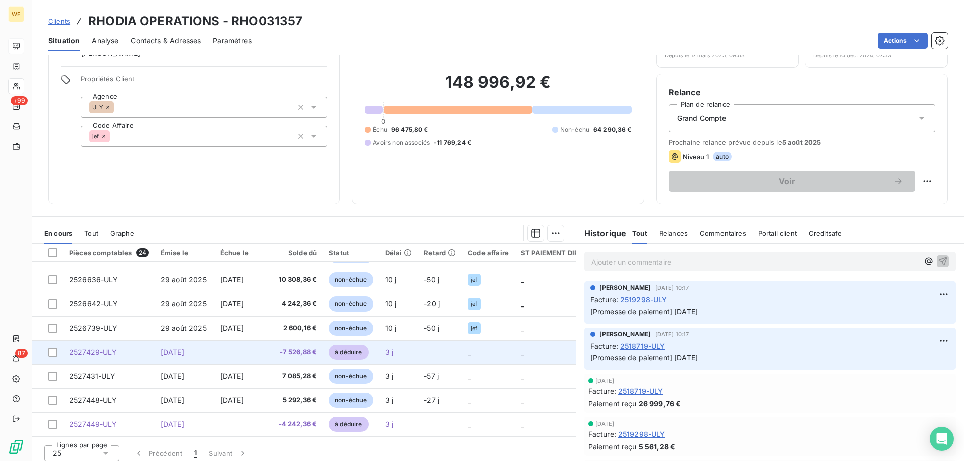
scroll to position [64, 0]
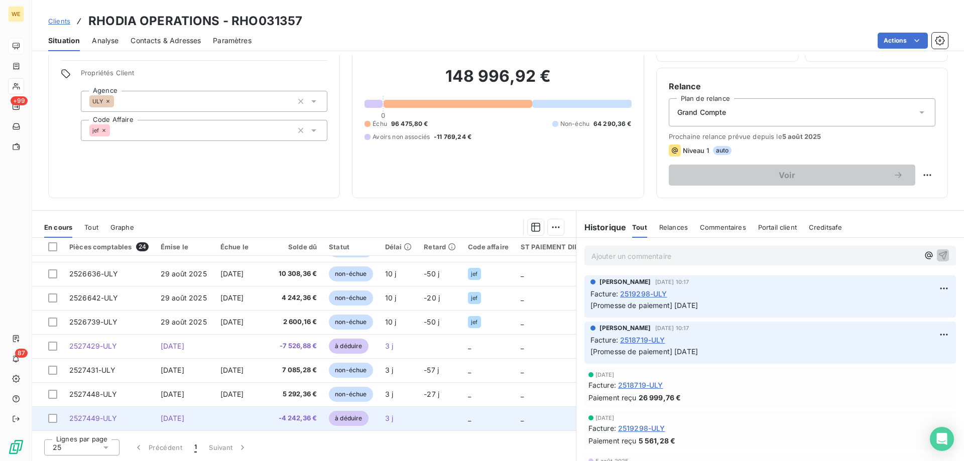
click at [106, 414] on span "2527449-ULY" at bounding box center [93, 418] width 48 height 9
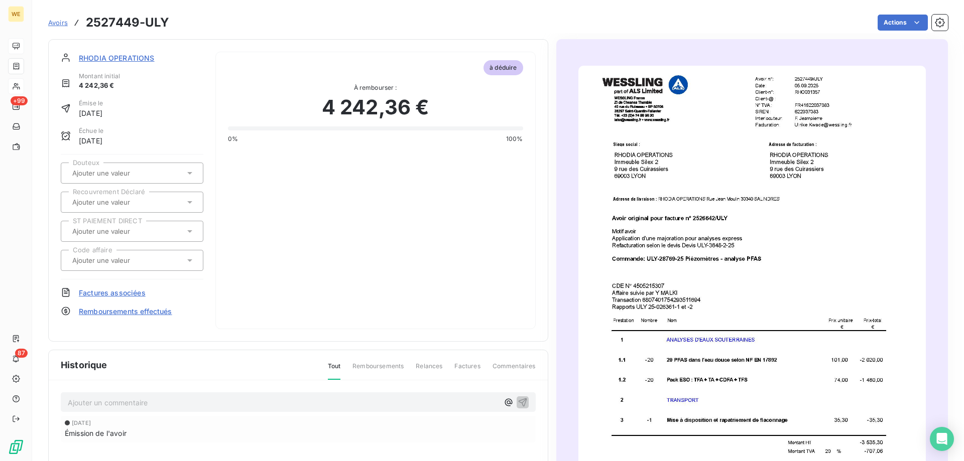
click at [827, 302] on img "button" at bounding box center [751, 311] width 347 height 491
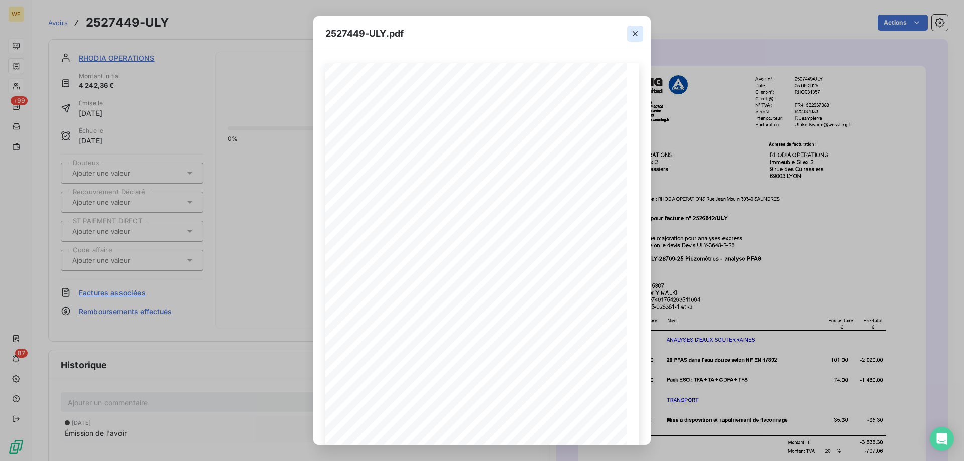
click at [635, 31] on icon "button" at bounding box center [635, 34] width 10 height 10
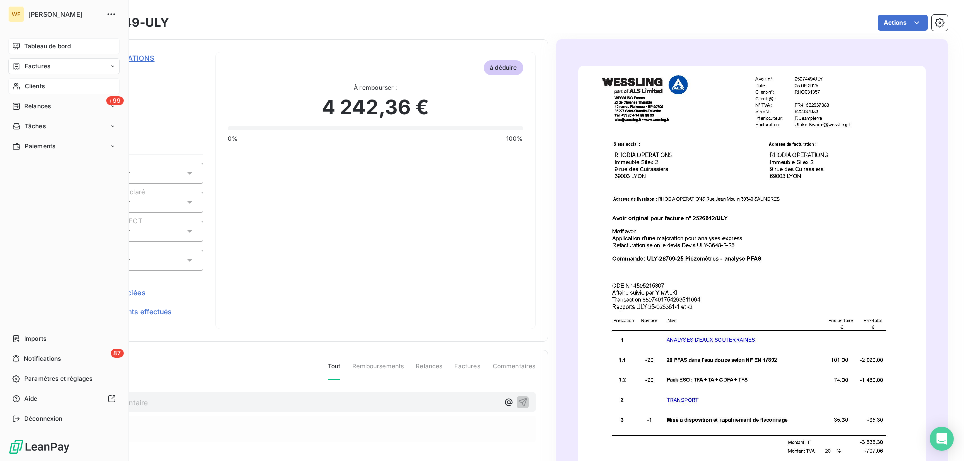
drag, startPoint x: 33, startPoint y: 65, endPoint x: 39, endPoint y: 64, distance: 6.0
click at [36, 65] on span "Factures" at bounding box center [38, 66] width 26 height 9
click at [32, 71] on div "Factures" at bounding box center [64, 66] width 112 height 16
click at [33, 70] on span "Factures" at bounding box center [38, 66] width 26 height 9
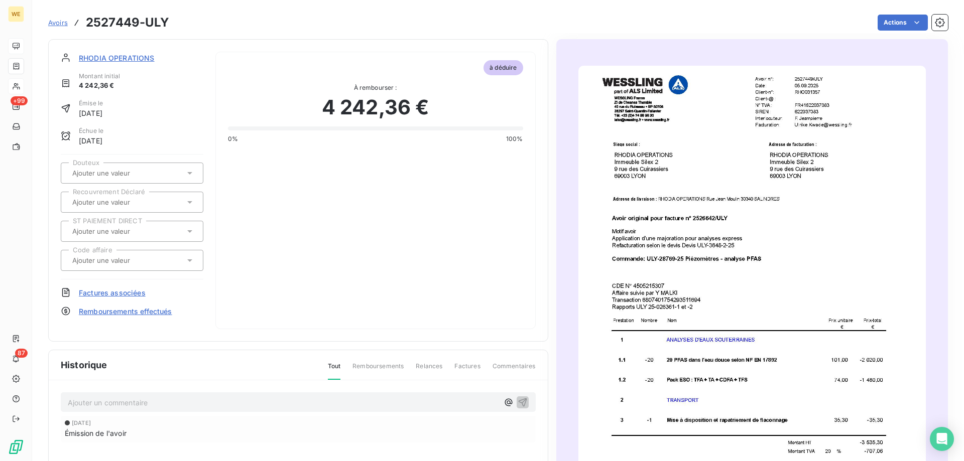
click at [59, 24] on span "Avoirs" at bounding box center [58, 23] width 20 height 8
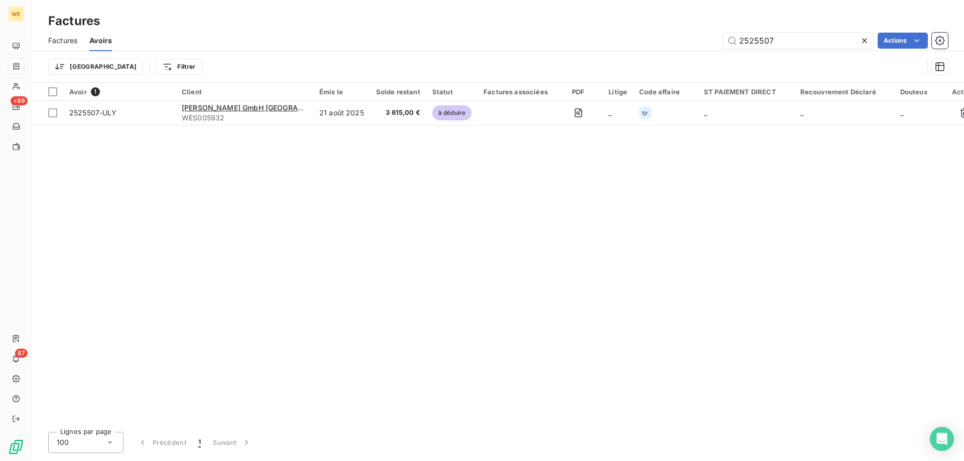
click at [70, 44] on span "Factures" at bounding box center [62, 41] width 29 height 10
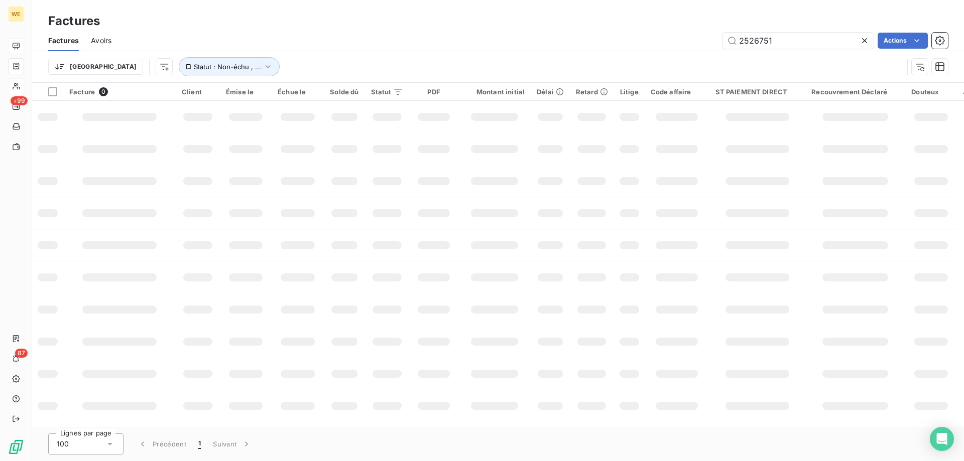
drag, startPoint x: 778, startPoint y: 41, endPoint x: 664, endPoint y: 36, distance: 113.6
click at [669, 37] on div "2526751 Actions" at bounding box center [535, 41] width 824 height 16
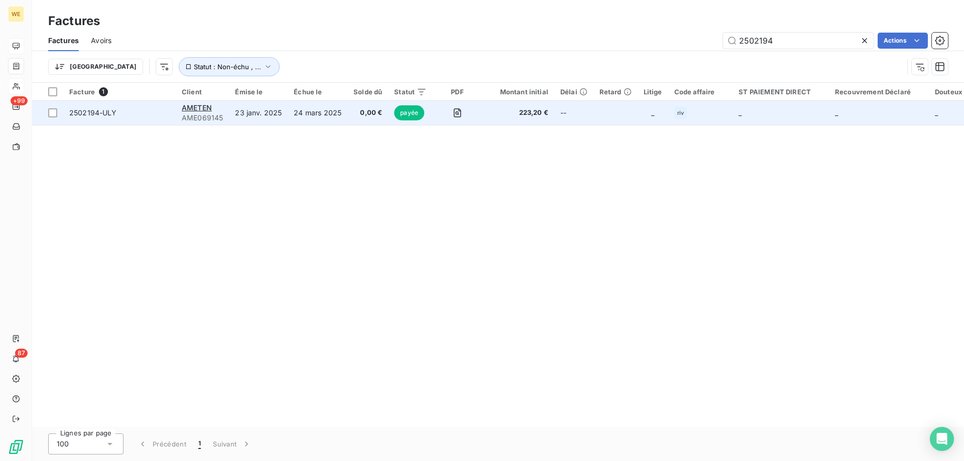
type input "2502194"
click at [83, 111] on span "2502194-ULY" at bounding box center [93, 112] width 48 height 9
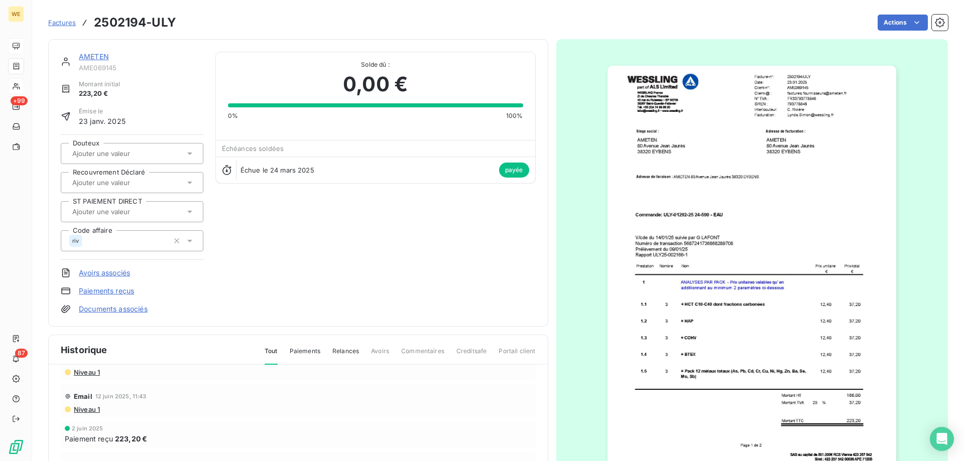
scroll to position [151, 0]
click at [60, 23] on span "Factures" at bounding box center [62, 23] width 28 height 8
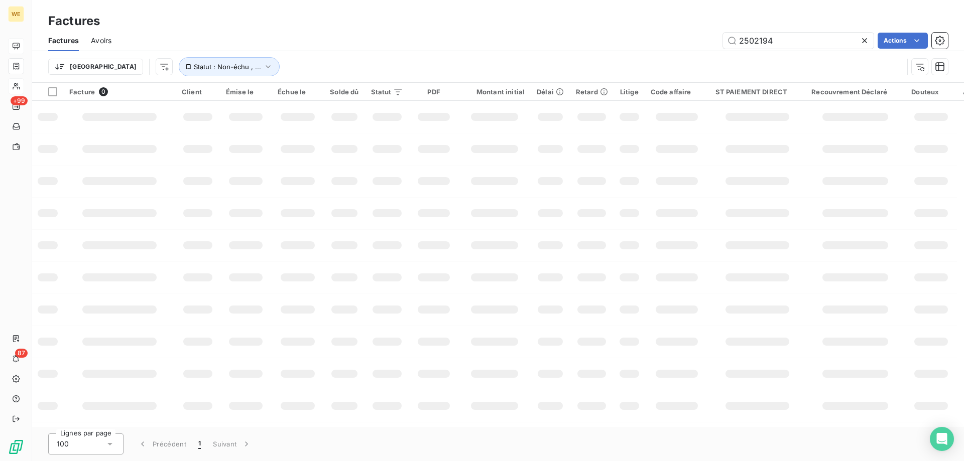
drag, startPoint x: 726, startPoint y: 42, endPoint x: 703, endPoint y: 42, distance: 23.6
click at [703, 42] on div "2502194 Actions" at bounding box center [535, 41] width 824 height 16
type input "2503613"
